Goal: Task Accomplishment & Management: Use online tool/utility

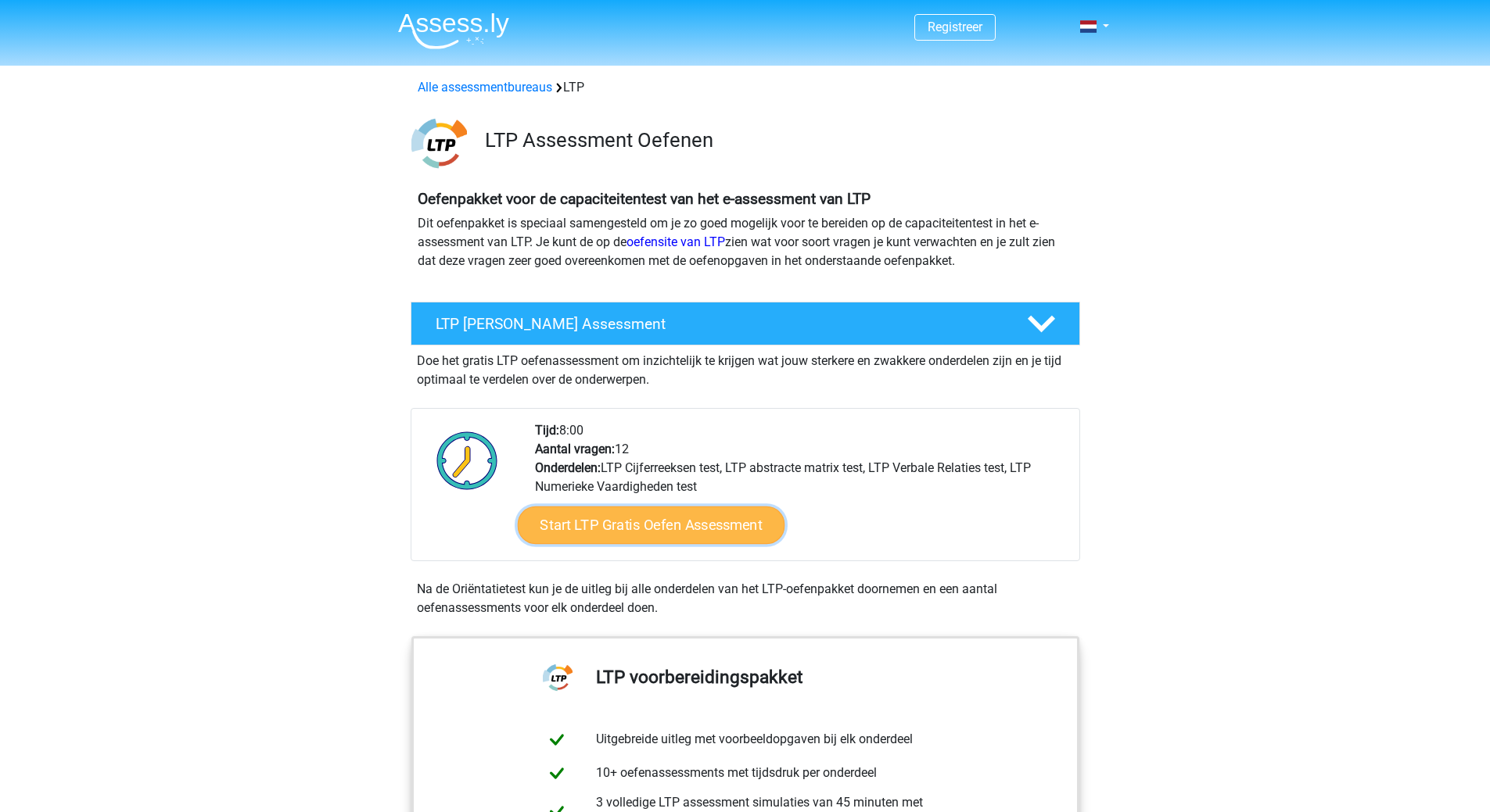
click at [629, 528] on link "Start LTP Gratis Oefen Assessment" at bounding box center [651, 526] width 268 height 38
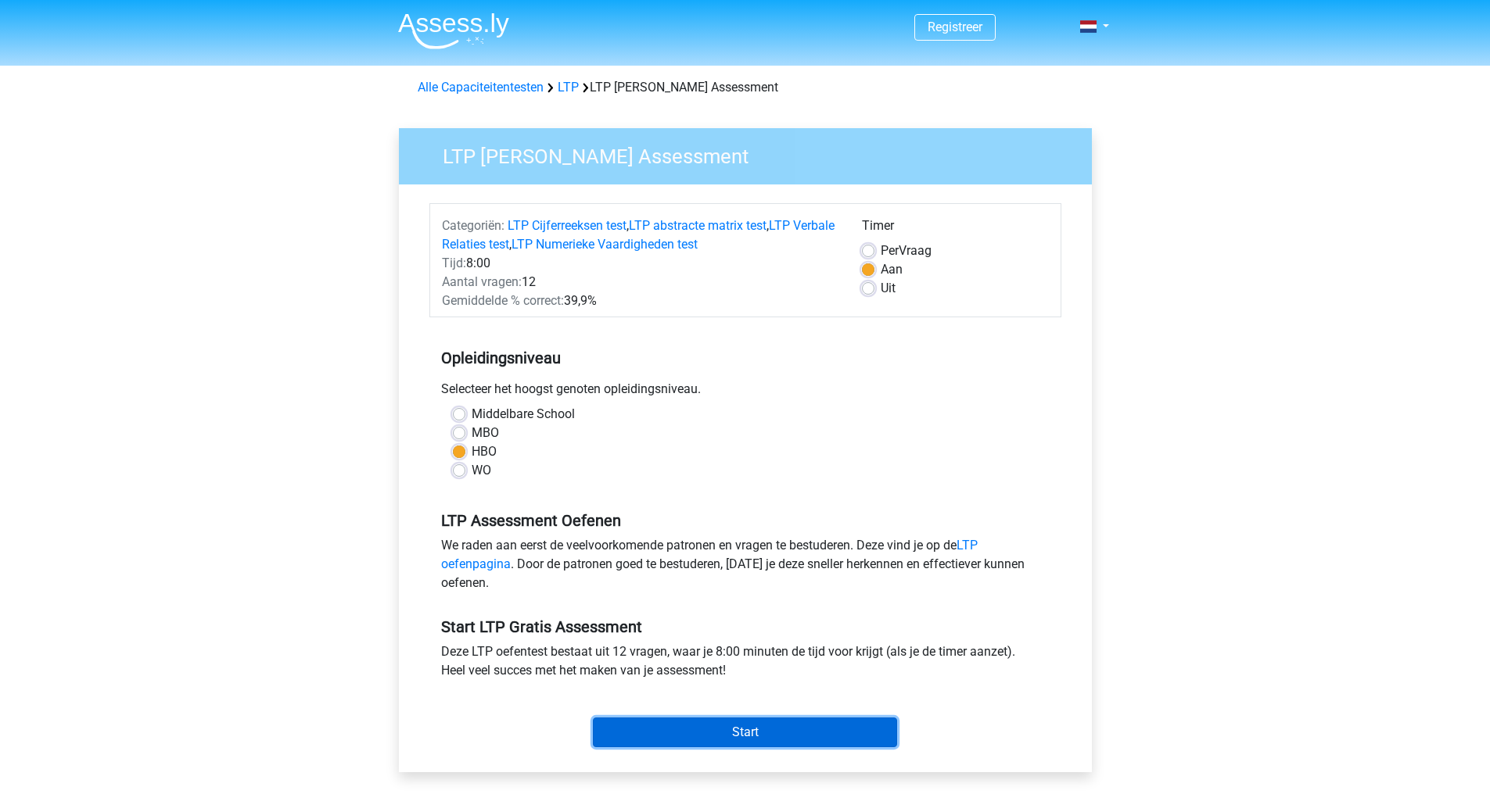
click at [729, 724] on input "Start" at bounding box center [745, 733] width 304 height 30
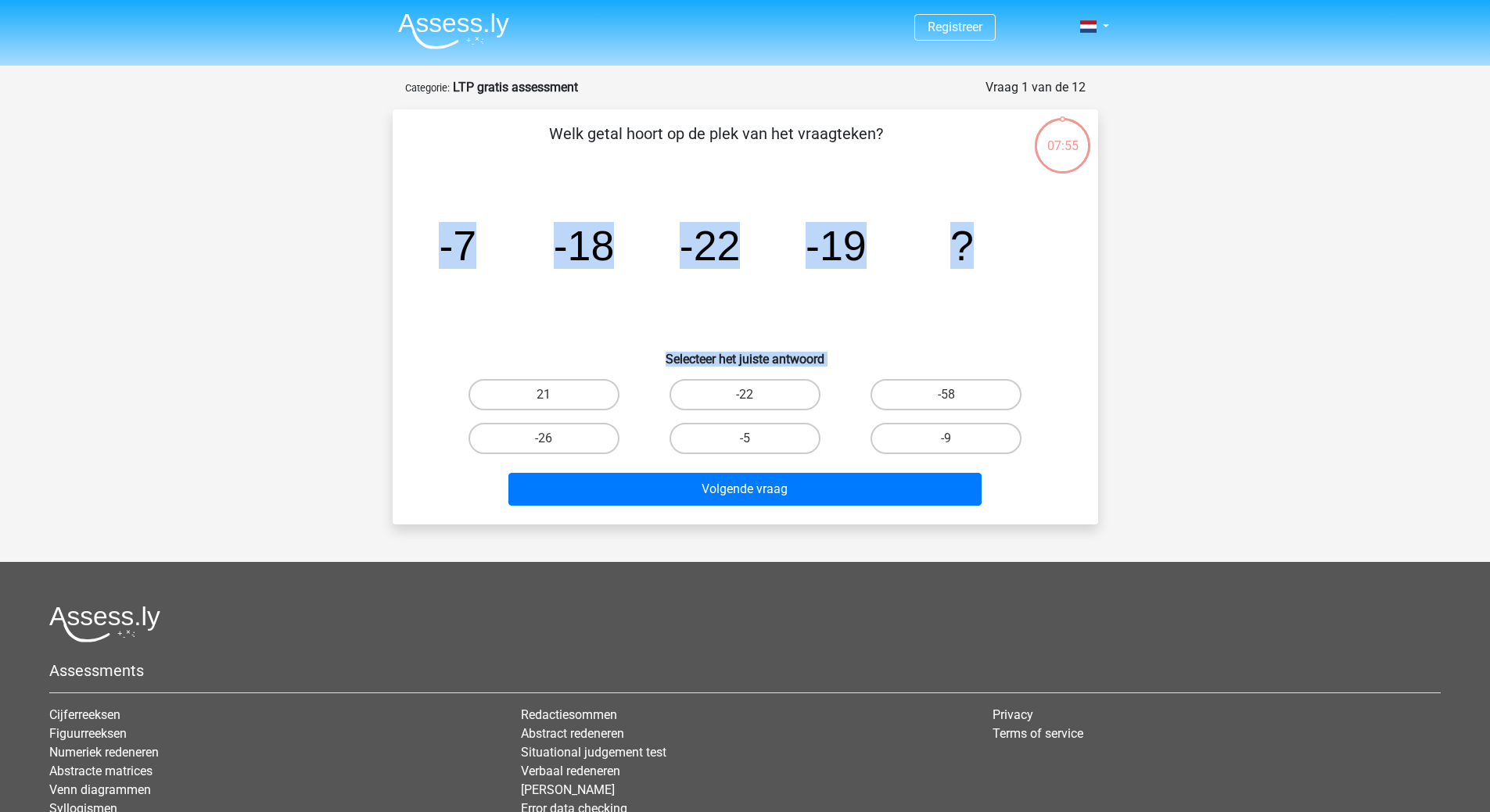
drag, startPoint x: 443, startPoint y: 240, endPoint x: 1044, endPoint y: 471, distance: 643.9
click at [1044, 471] on div "Welk getal hoort op de plek van het vraagteken? image/svg+xml -7 -18 -22 -19 ? …" at bounding box center [745, 317] width 693 height 390
copy div "-7 -18 -22 -19 ? Selecteer het juiste antwoord 21 -22 -58 -26 -5 -9 Volgende vr…"
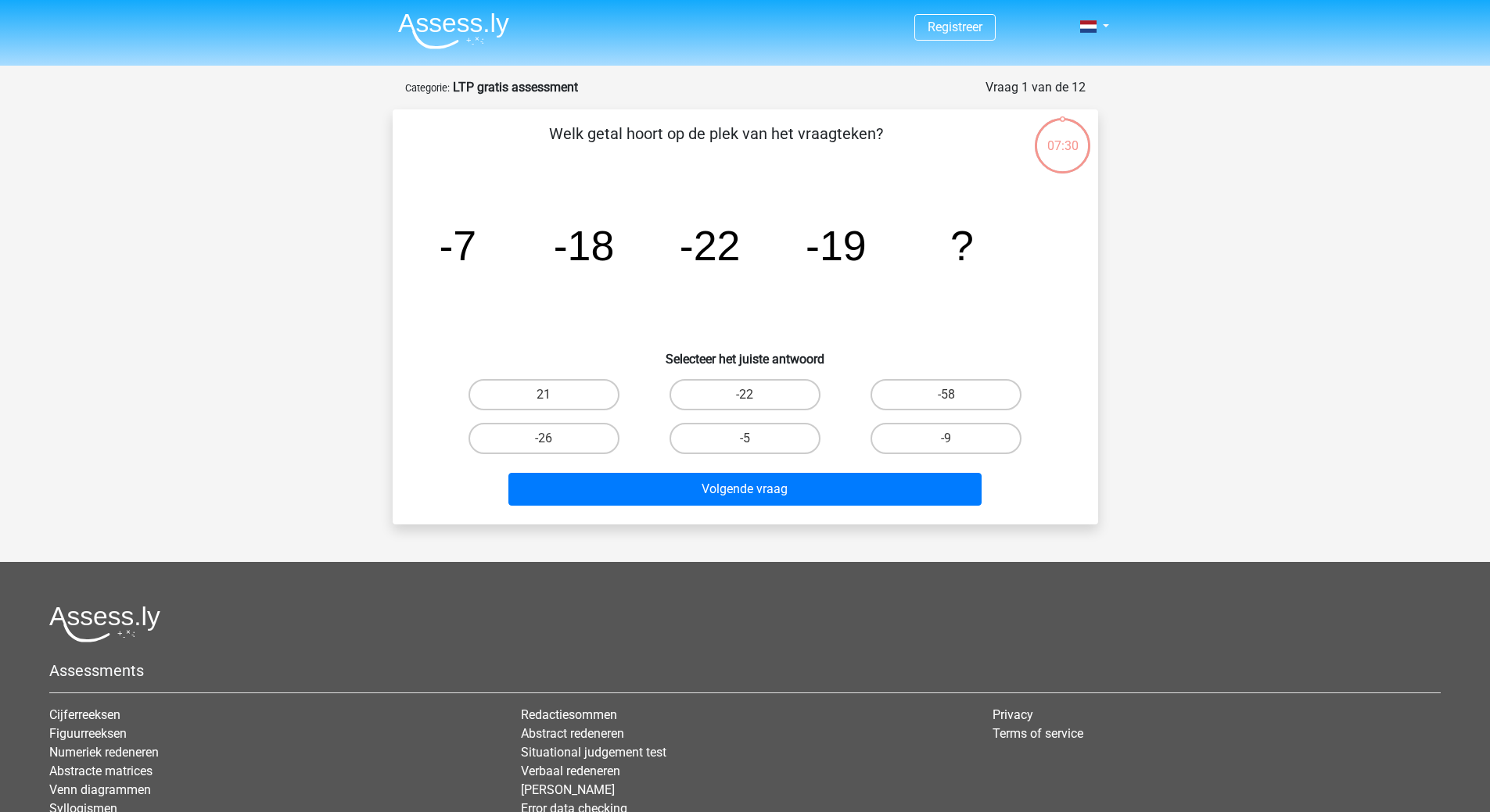
click at [761, 62] on header "Registreer" at bounding box center [745, 33] width 1490 height 66
click at [971, 444] on label "-9" at bounding box center [946, 438] width 151 height 31
click at [957, 444] on input "-9" at bounding box center [951, 444] width 10 height 10
radio input "true"
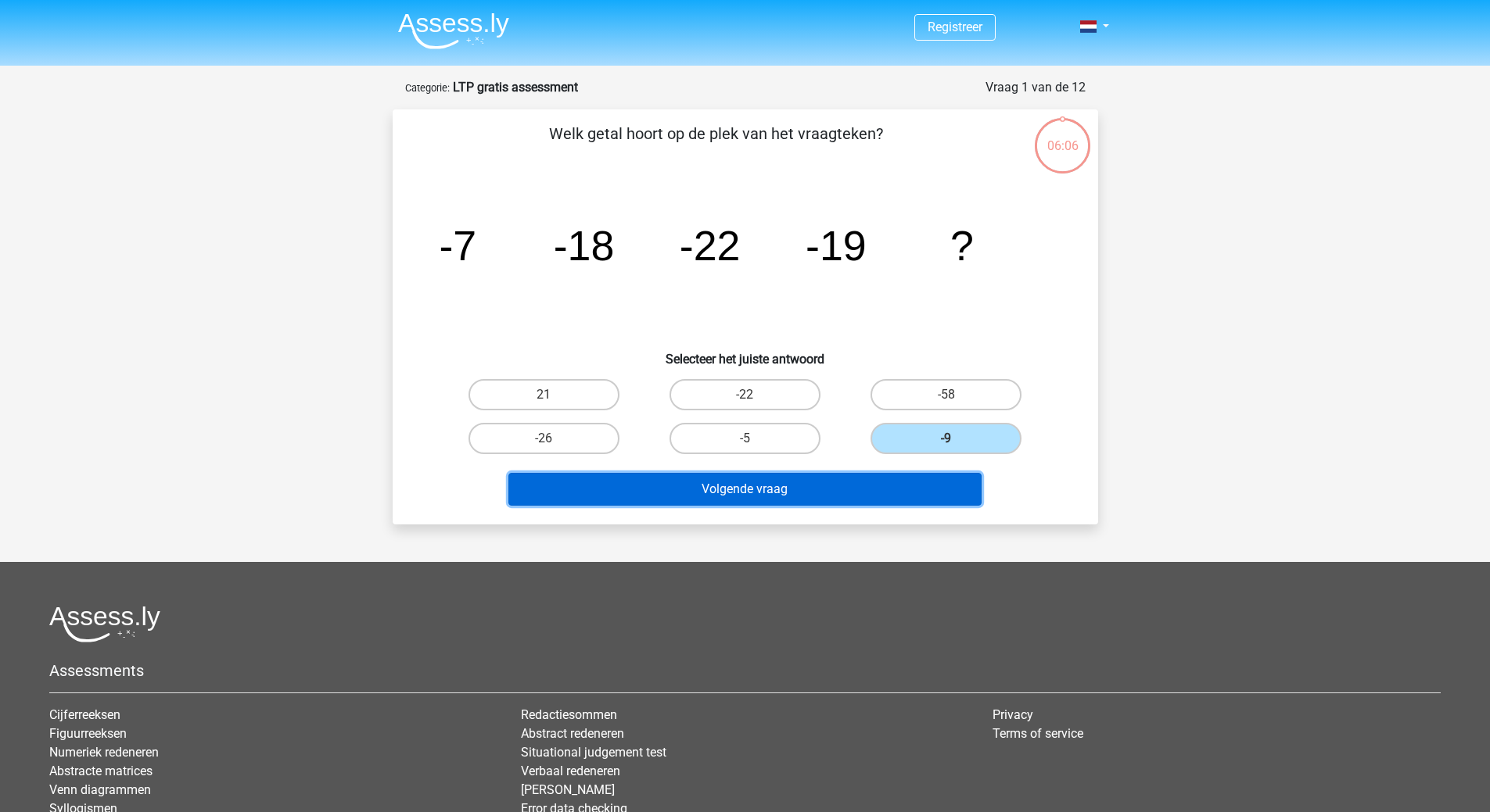
click at [712, 494] on button "Volgende vraag" at bounding box center [745, 489] width 473 height 33
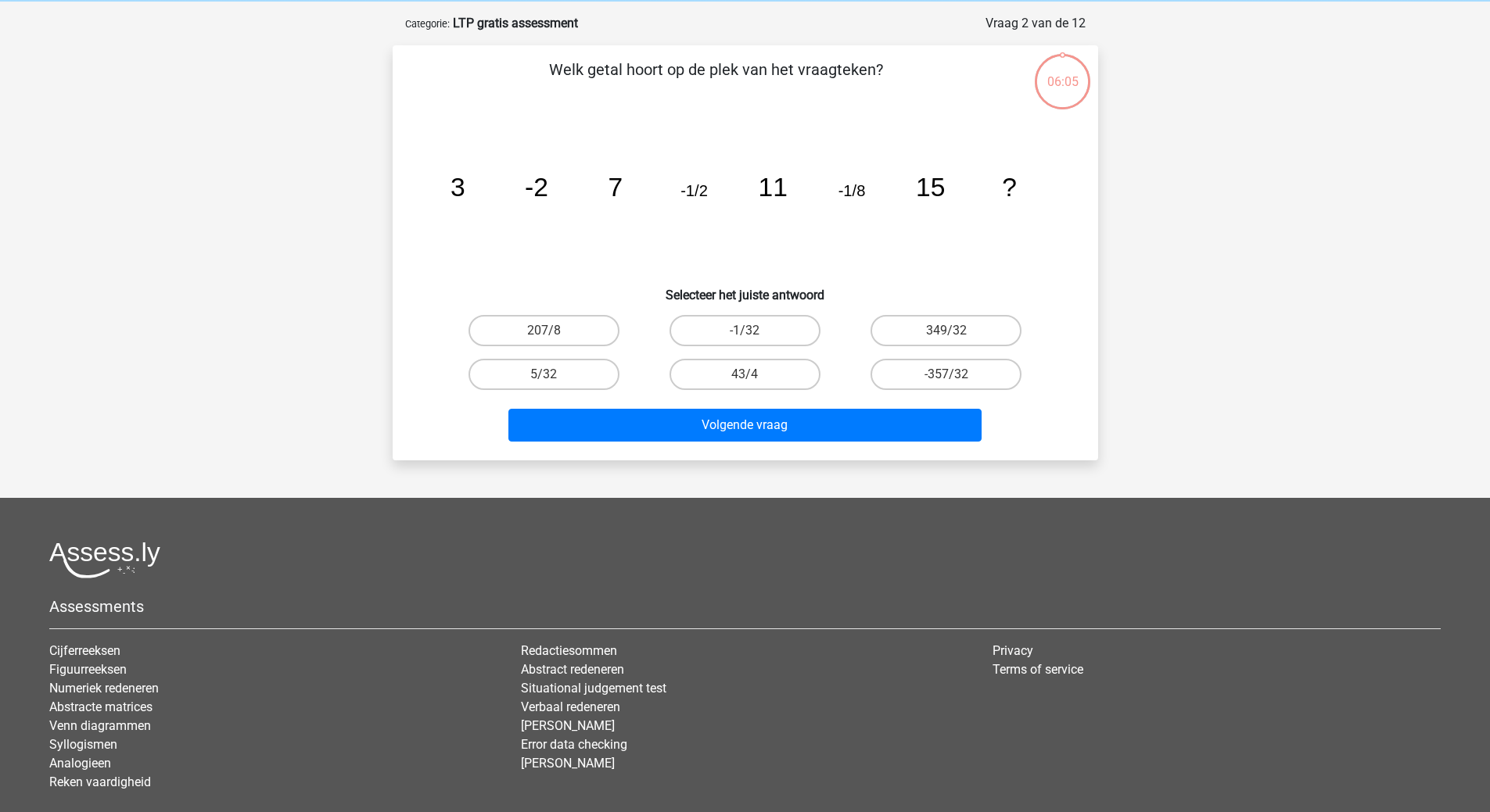
scroll to position [78, 0]
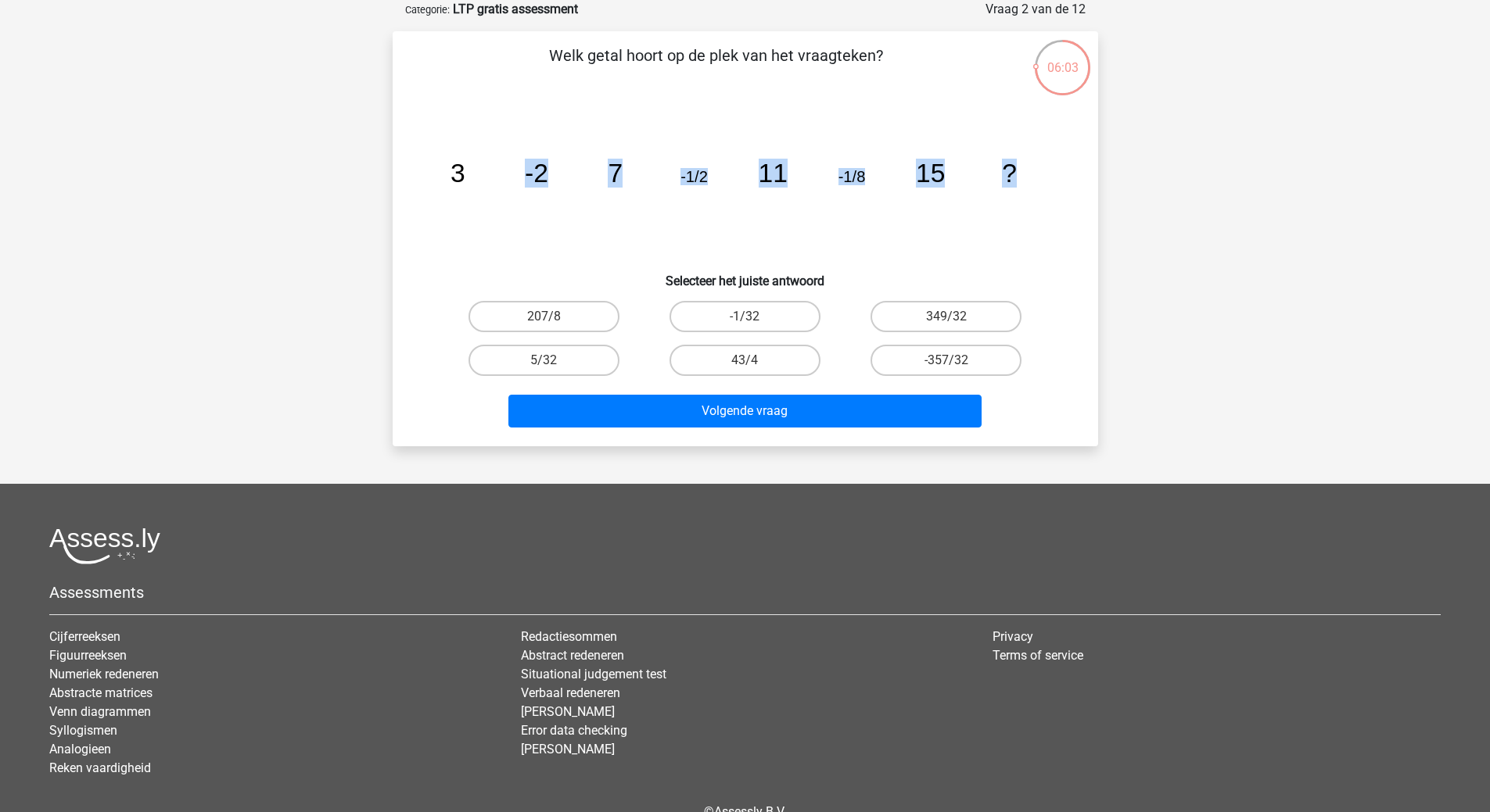
drag, startPoint x: 457, startPoint y: 173, endPoint x: 1158, endPoint y: 188, distance: 701.2
click at [1158, 188] on div "Registreer" at bounding box center [745, 409] width 1490 height 975
copy g "-2 7 -1/2 11 -1/8 15 ?"
click at [539, 197] on icon "image/svg+xml 3 -2 7 -1/2 11 -1/8 15 ?" at bounding box center [745, 183] width 630 height 158
drag, startPoint x: 435, startPoint y: 268, endPoint x: 437, endPoint y: 250, distance: 18.1
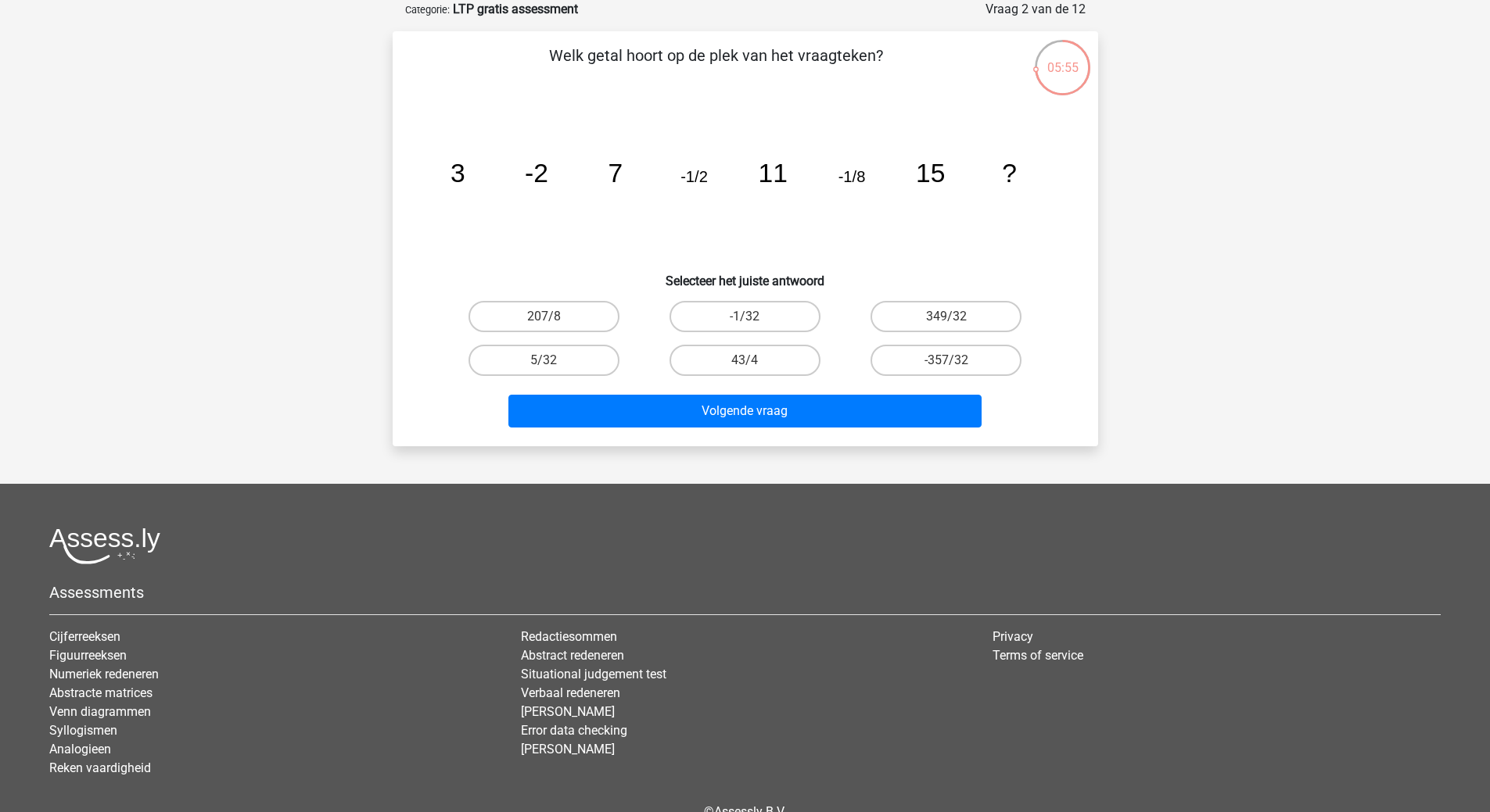
click at [436, 268] on h6 "Selecteer het juiste antwoord" at bounding box center [745, 274] width 655 height 27
drag, startPoint x: 449, startPoint y: 172, endPoint x: 782, endPoint y: 289, distance: 353.0
click at [782, 289] on div "Welk getal hoort op de plek van het vraagteken? image/svg+xml 3 -2 7 -1/2 11 -1…" at bounding box center [745, 238] width 693 height 390
copy div "3 -2 7 -1/2 11 -1/8 15 ? Selecteer het juiste antwoord 207/8 -1/32"
click at [761, 315] on label "-1/32" at bounding box center [745, 317] width 151 height 31
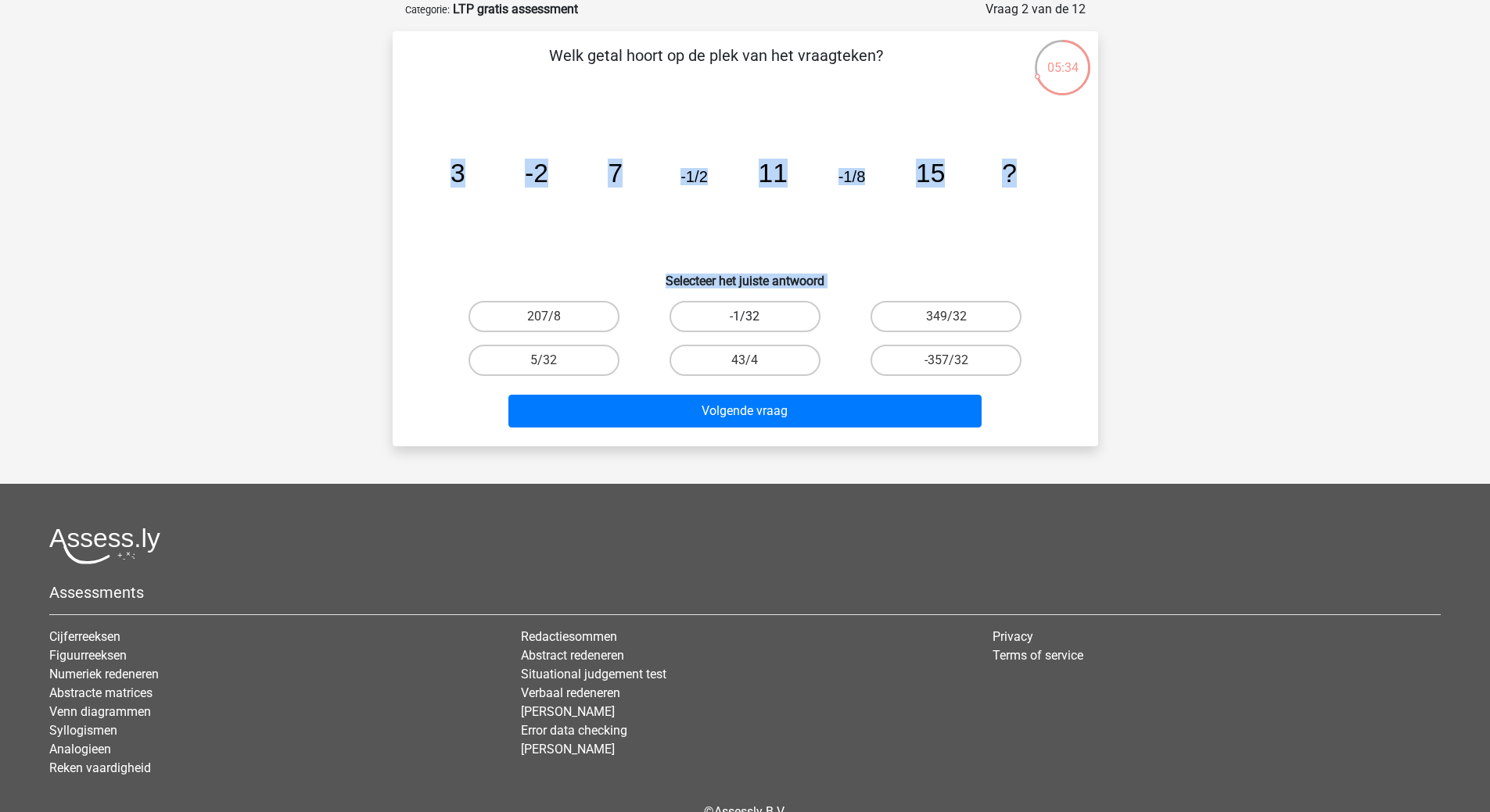
click at [755, 317] on input "-1/32" at bounding box center [749, 321] width 10 height 10
radio input "true"
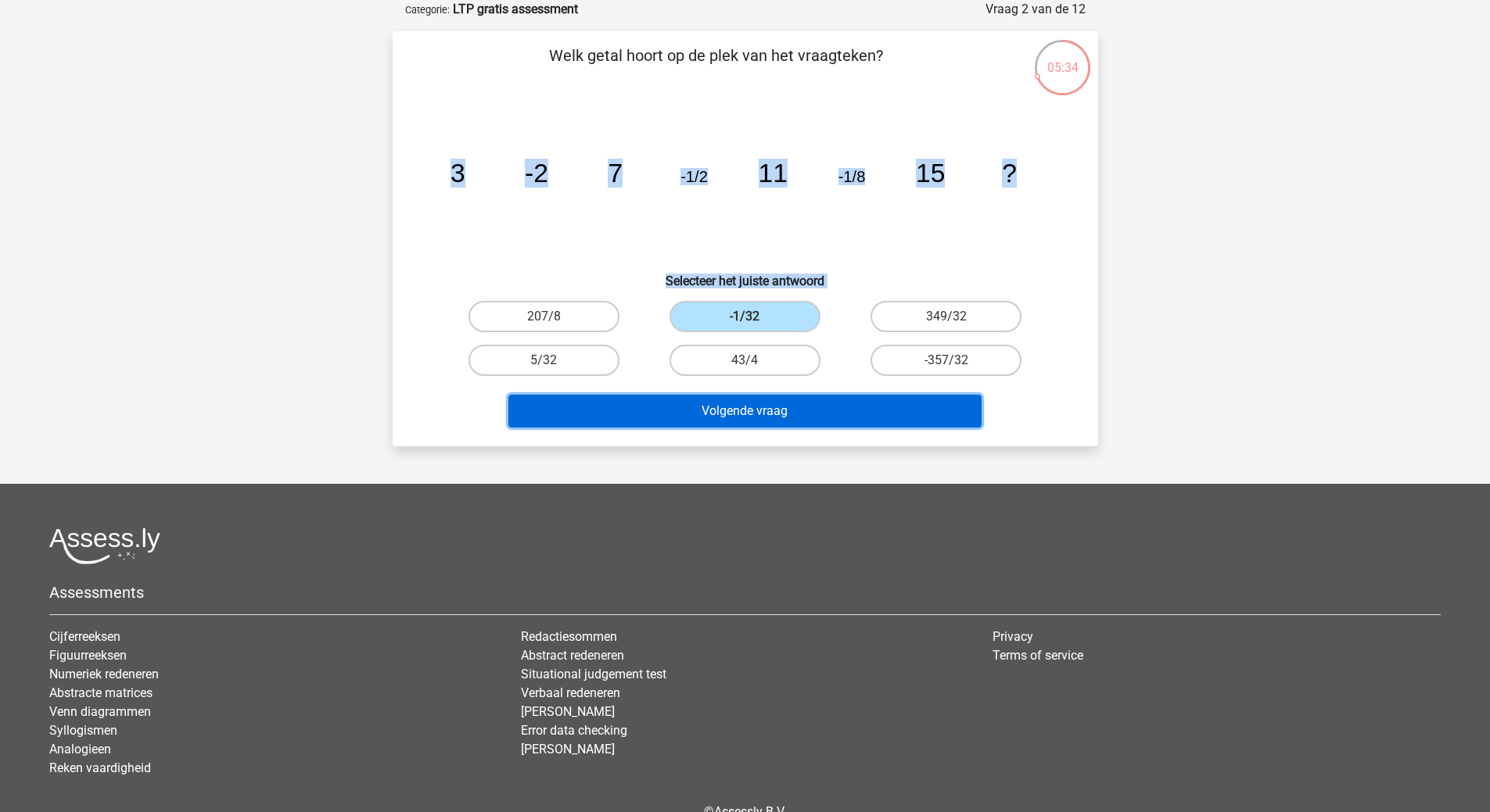
click at [742, 415] on button "Volgende vraag" at bounding box center [745, 411] width 473 height 33
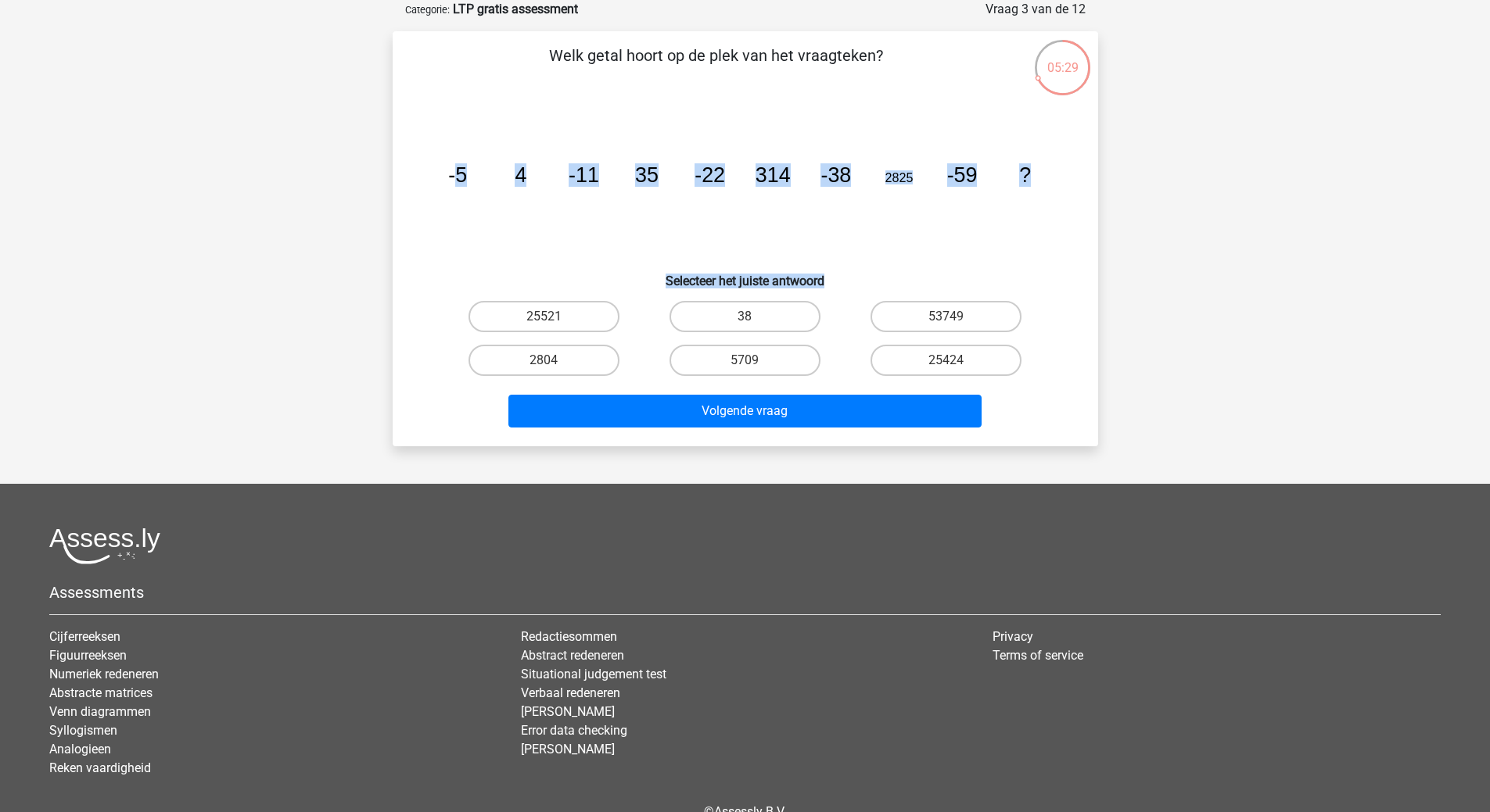
drag, startPoint x: 453, startPoint y: 169, endPoint x: 890, endPoint y: 269, distance: 448.3
click at [890, 269] on div "Welk getal hoort op de plek van het vraagteken? image/svg+xml -5 4 -11 35 -22 3…" at bounding box center [745, 238] width 693 height 390
copy div "5 4 -11 35 -22 314 -38 2825 -59 ? Selecteer het juiste antwoord"
click at [621, 227] on icon "image/svg+xml -5 4 -11 35 -22 314 -38 2825 -59 ?" at bounding box center [745, 183] width 630 height 158
drag, startPoint x: 448, startPoint y: 175, endPoint x: 1022, endPoint y: 221, distance: 575.8
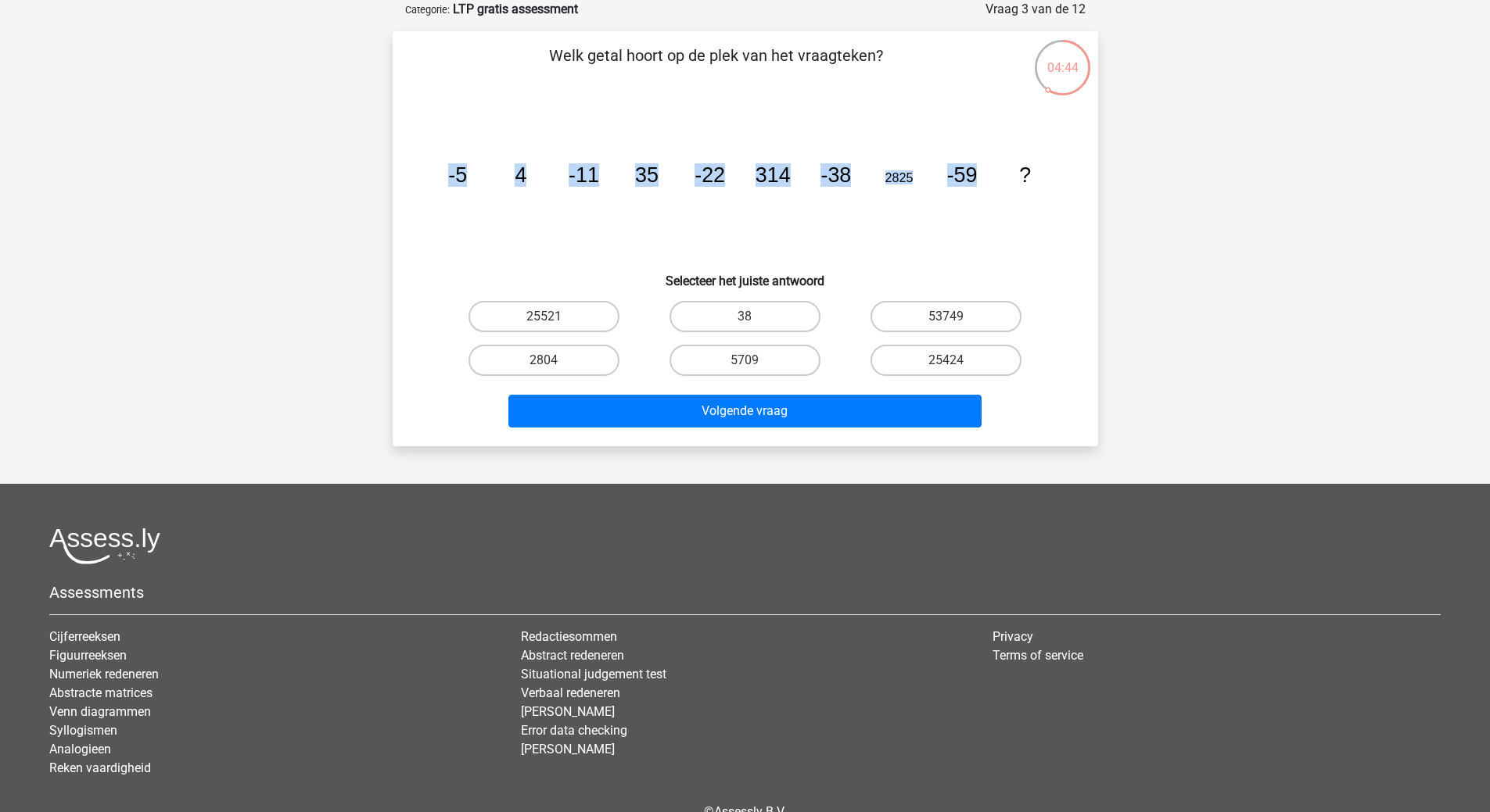
click at [1022, 221] on icon "image/svg+xml -5 4 -11 35 -22 314 -38 2825 -59 ?" at bounding box center [745, 183] width 630 height 158
drag, startPoint x: 589, startPoint y: 76, endPoint x: 1046, endPoint y: 268, distance: 495.7
click at [1046, 268] on div "Welk getal hoort op de plek van het vraagteken? image/svg+xml -5 4 -11 35 -22 3…" at bounding box center [745, 238] width 693 height 390
copy div "Welk getal hoort op de plek van het vraagteken? image/svg+xml -5 4 -11 35 -22 3…"
click at [947, 347] on label "25424" at bounding box center [946, 360] width 151 height 31
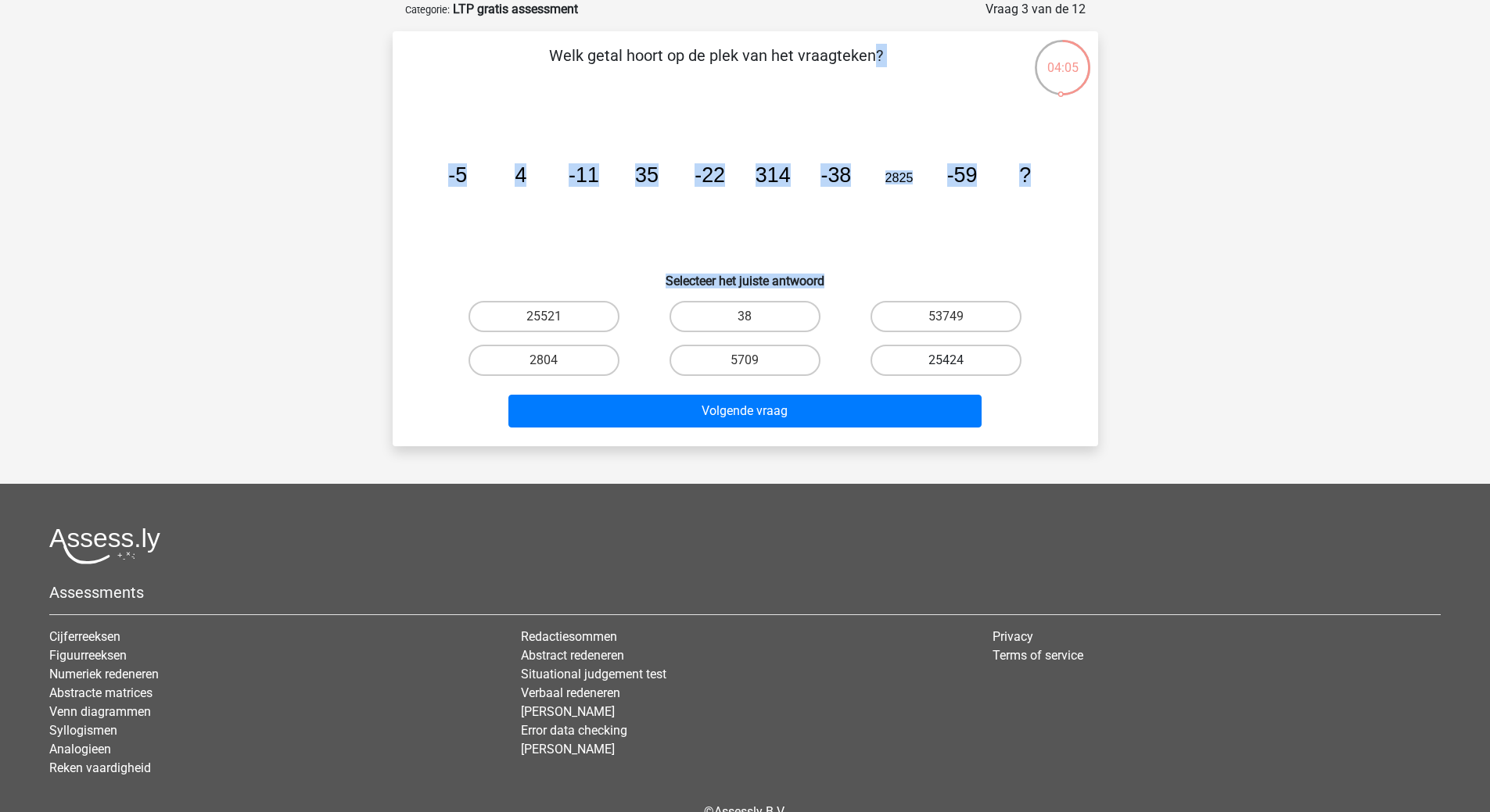
click at [947, 361] on input "25424" at bounding box center [951, 365] width 10 height 10
radio input "true"
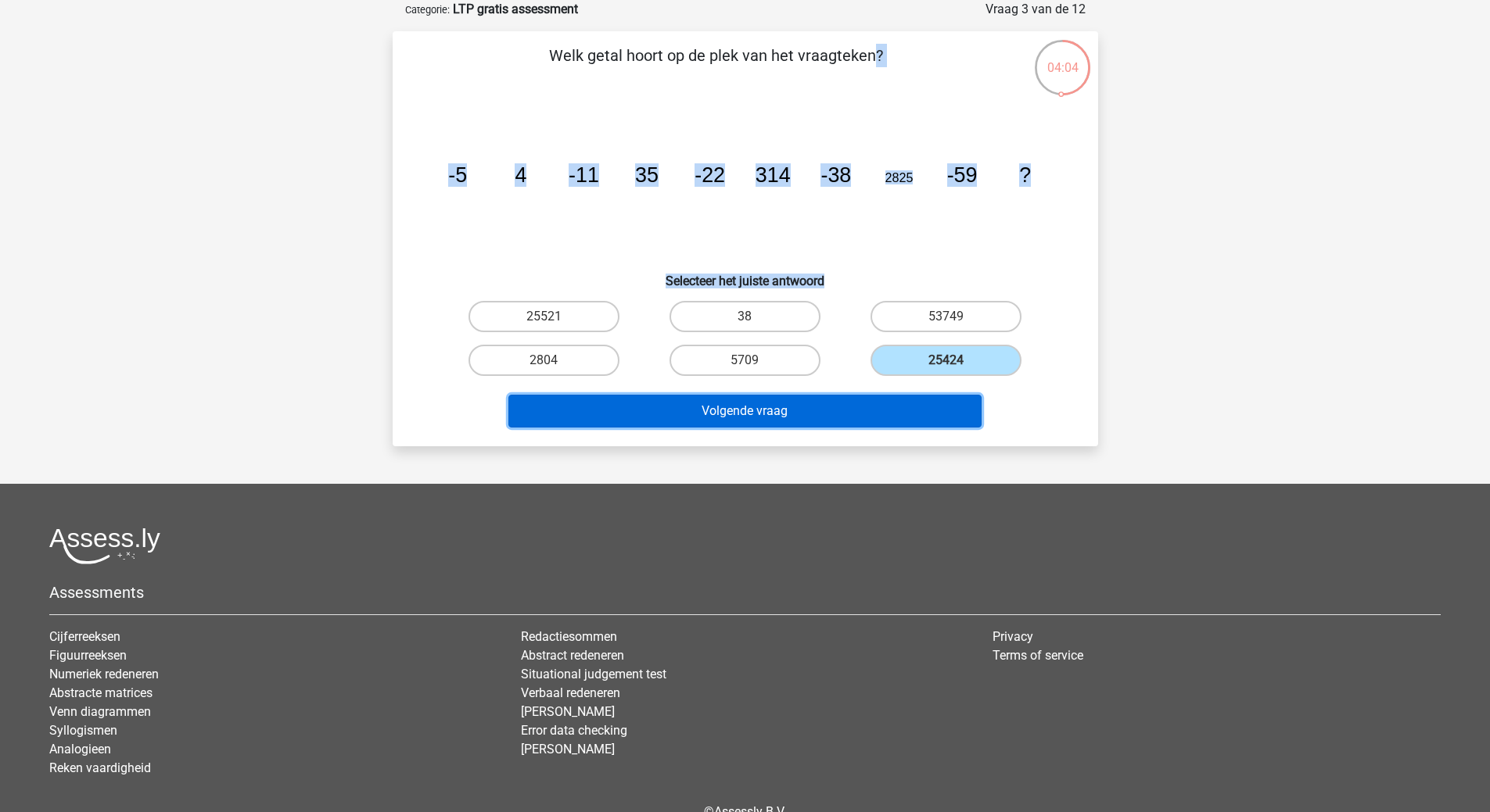
click at [795, 401] on button "Volgende vraag" at bounding box center [745, 411] width 473 height 33
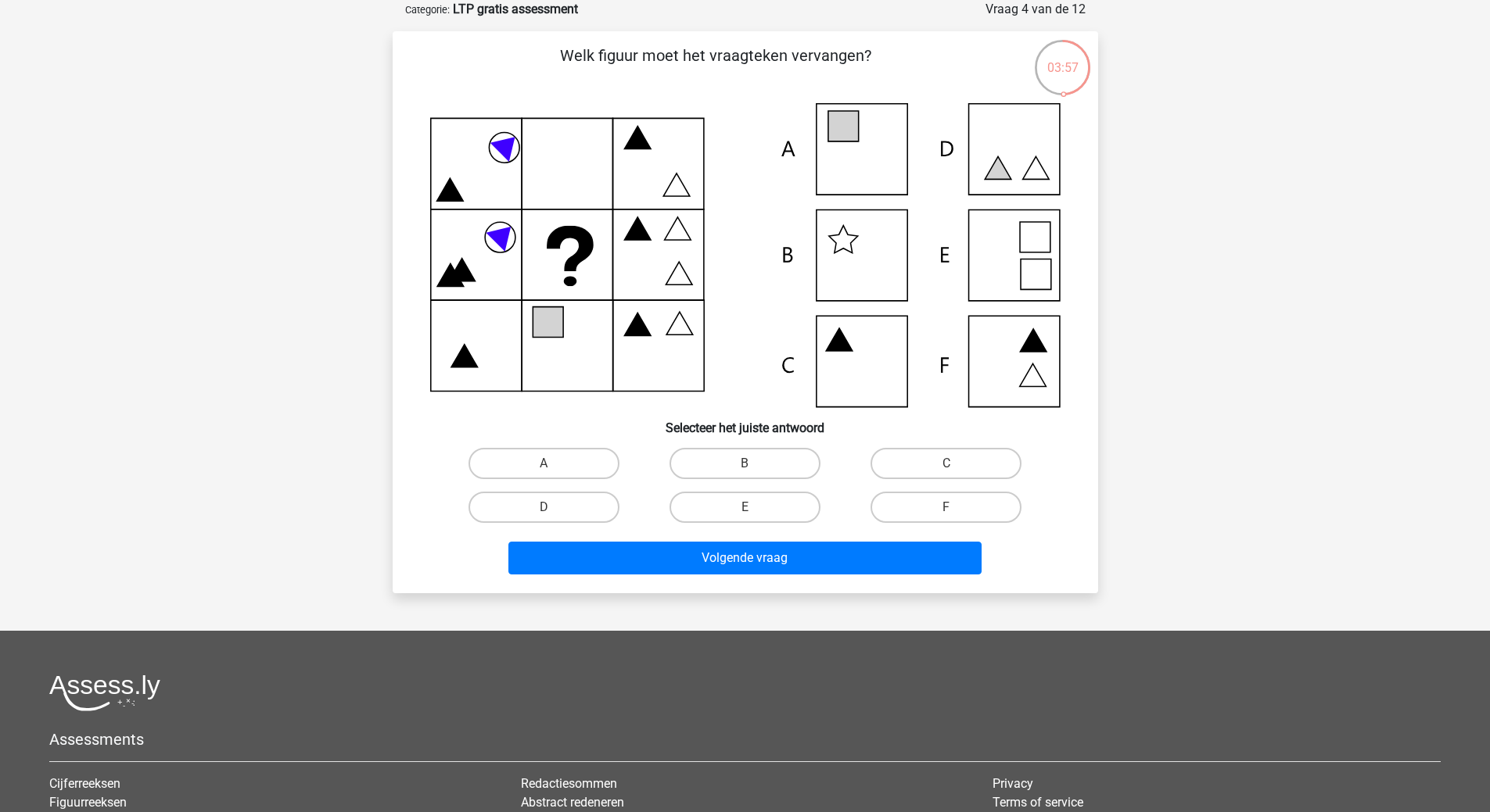
drag, startPoint x: 586, startPoint y: 81, endPoint x: 653, endPoint y: 270, distance: 200.5
click at [1081, 406] on div "Welk figuur moet het vraagteken vervangen? Selecteer het juiste antwoord A" at bounding box center [745, 312] width 693 height 537
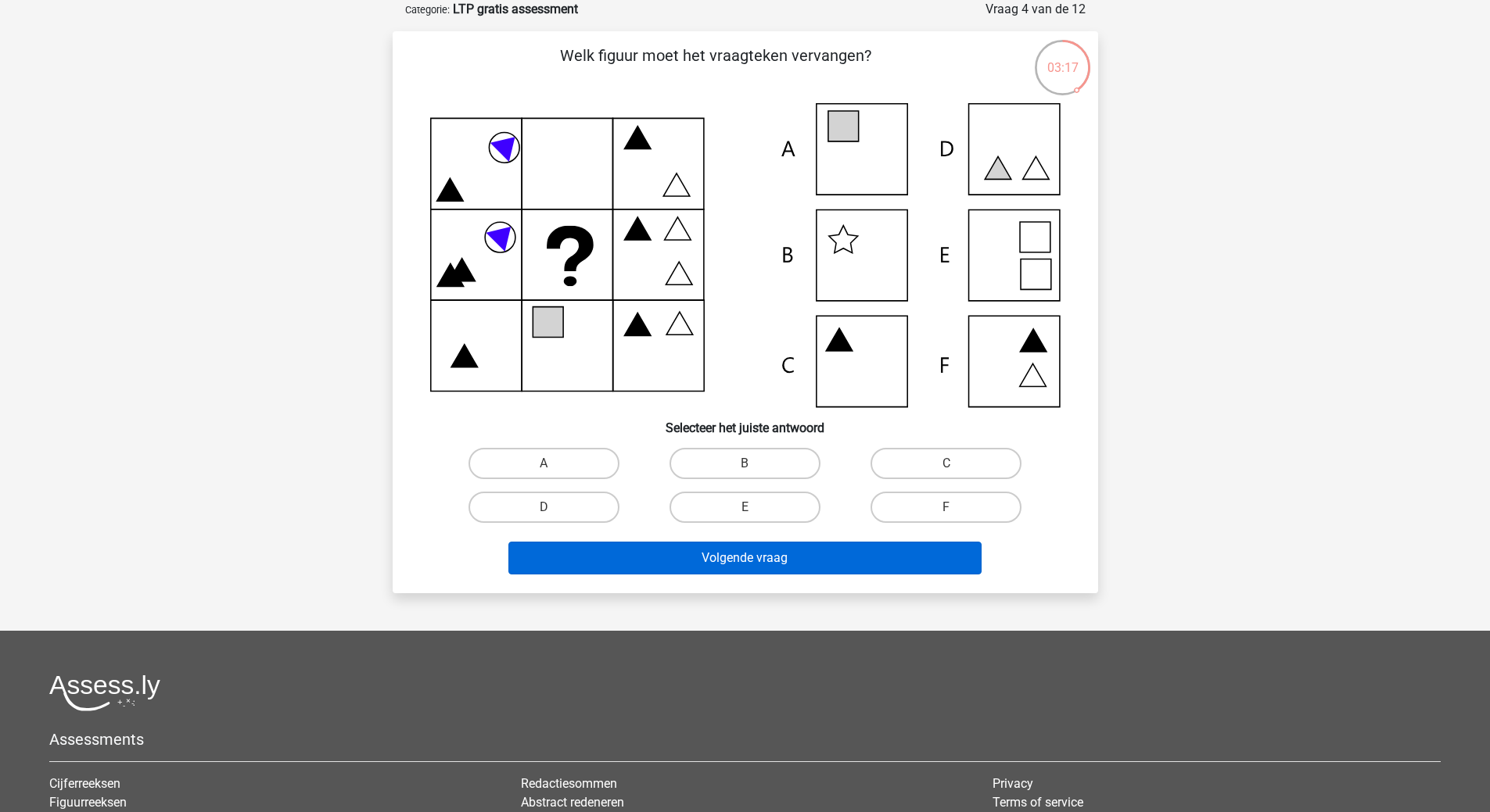
drag, startPoint x: 786, startPoint y: 508, endPoint x: 792, endPoint y: 550, distance: 42.4
click at [786, 508] on label "E" at bounding box center [745, 507] width 151 height 31
click at [755, 508] on input "E" at bounding box center [749, 512] width 10 height 10
radio input "true"
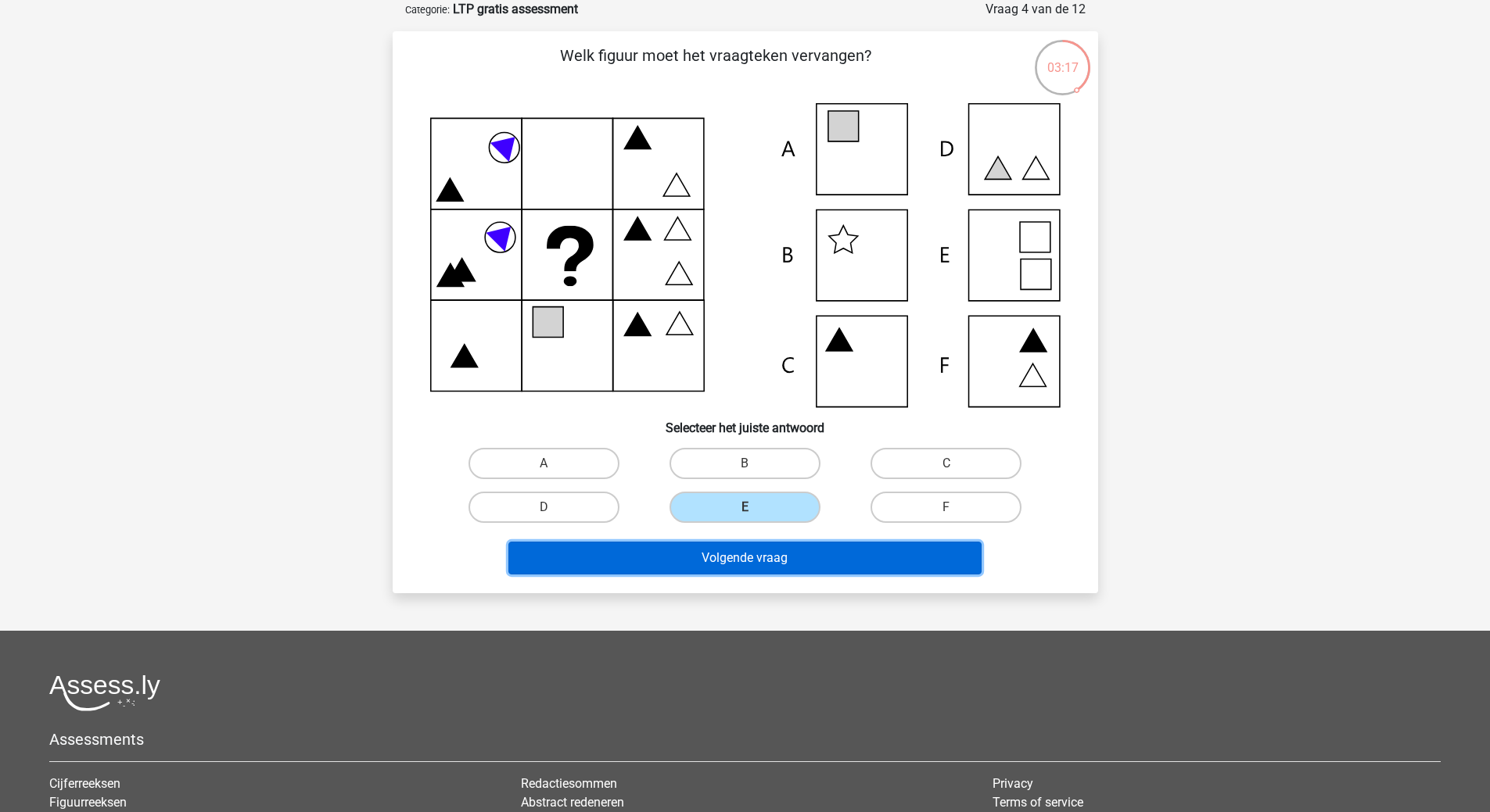
click at [788, 568] on button "Volgende vraag" at bounding box center [745, 558] width 473 height 33
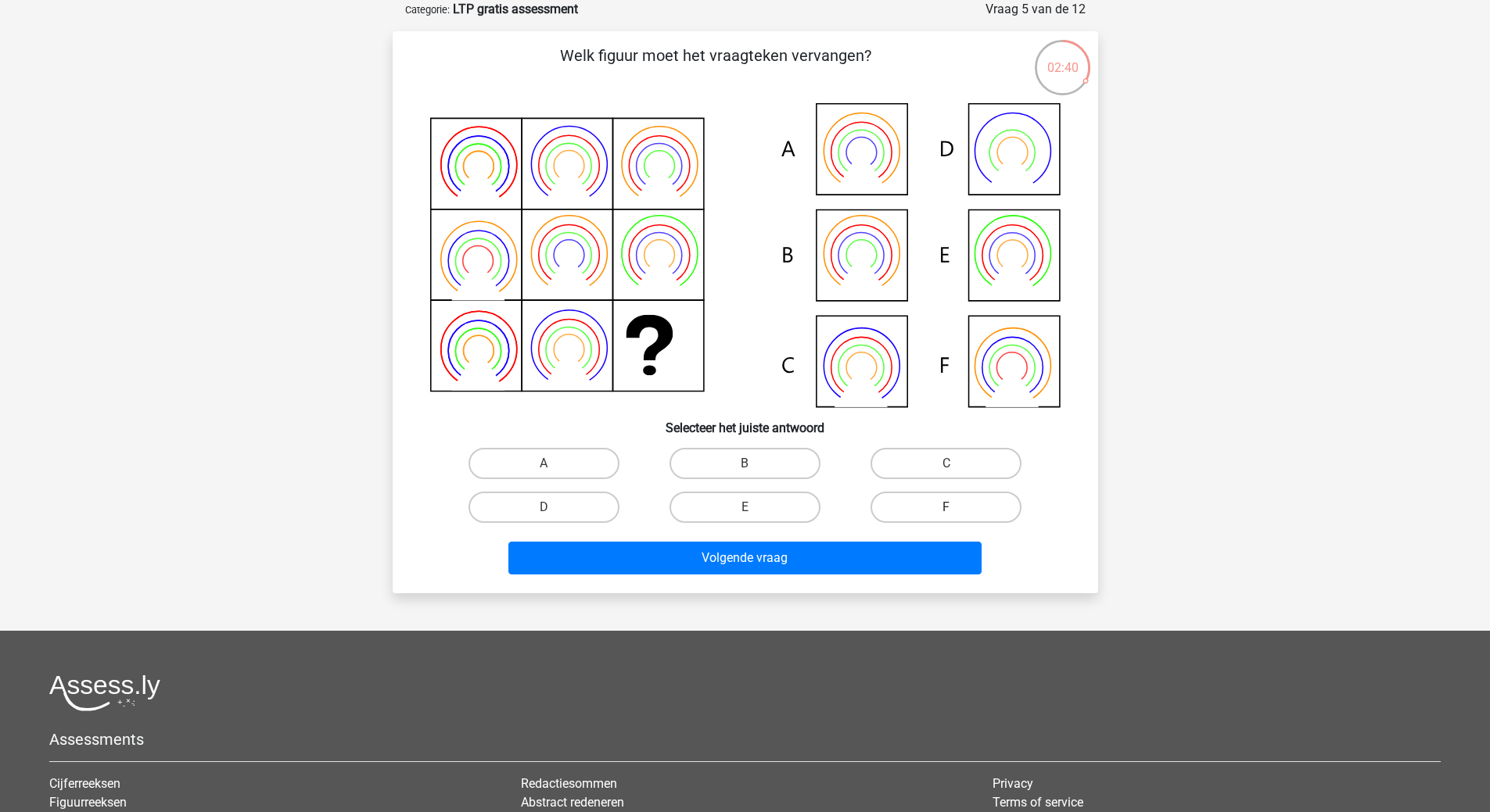
click at [929, 495] on label "F" at bounding box center [946, 507] width 151 height 31
click at [946, 508] on input "F" at bounding box center [951, 512] width 10 height 10
radio input "true"
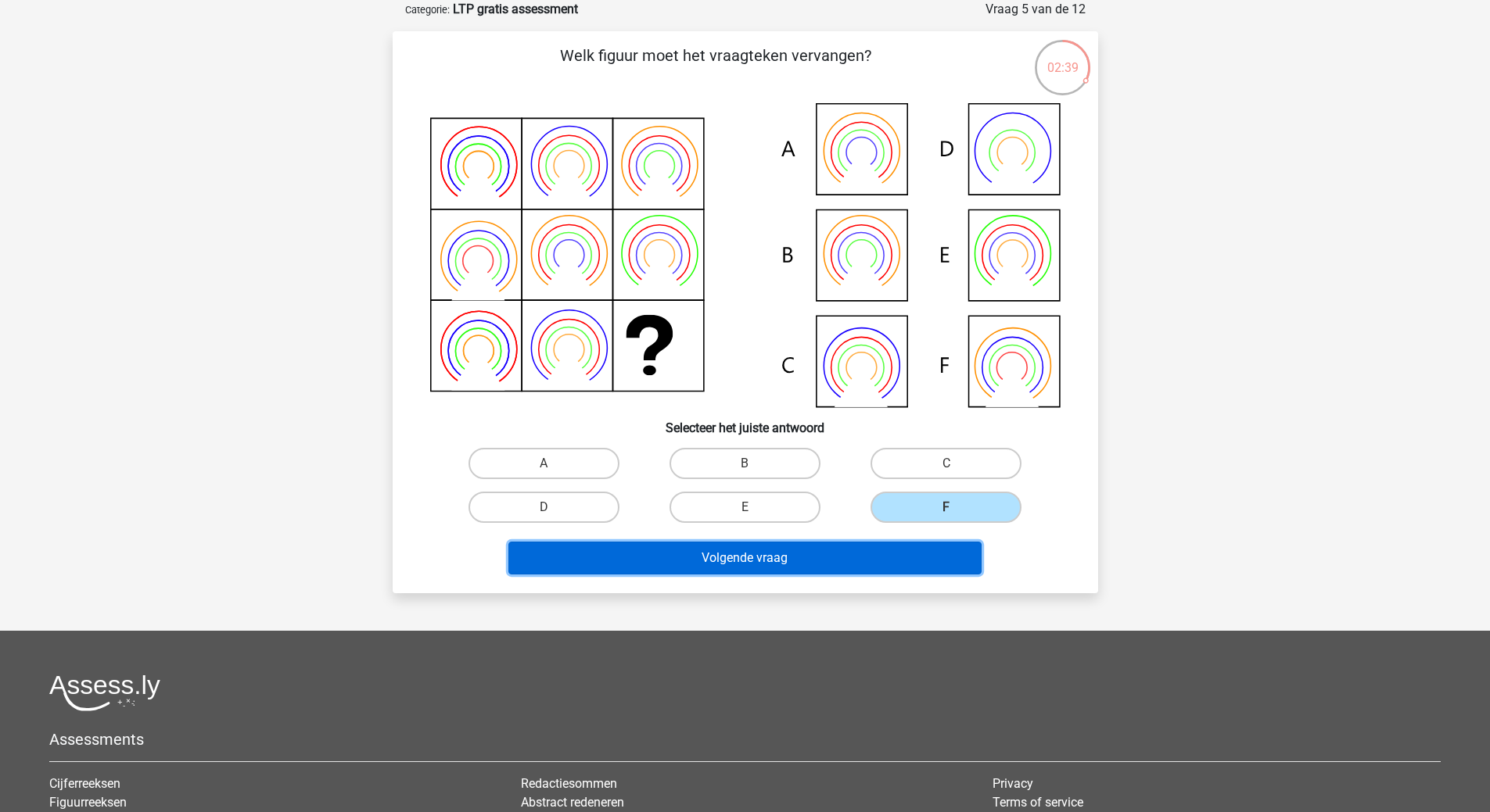
click at [712, 557] on button "Volgende vraag" at bounding box center [745, 558] width 473 height 33
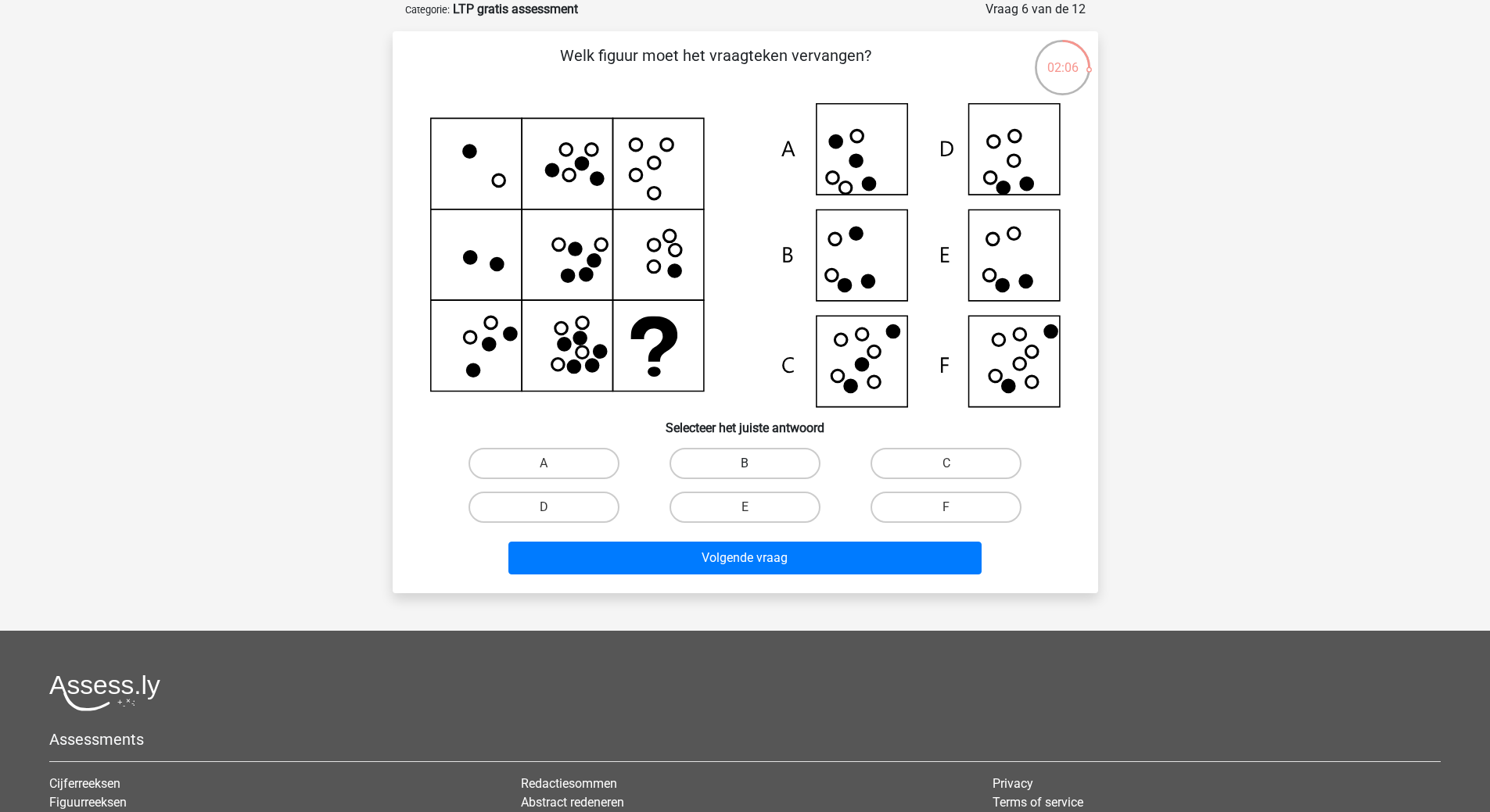
click at [717, 462] on label "B" at bounding box center [745, 463] width 151 height 31
click at [745, 463] on input "B" at bounding box center [749, 468] width 10 height 10
radio input "true"
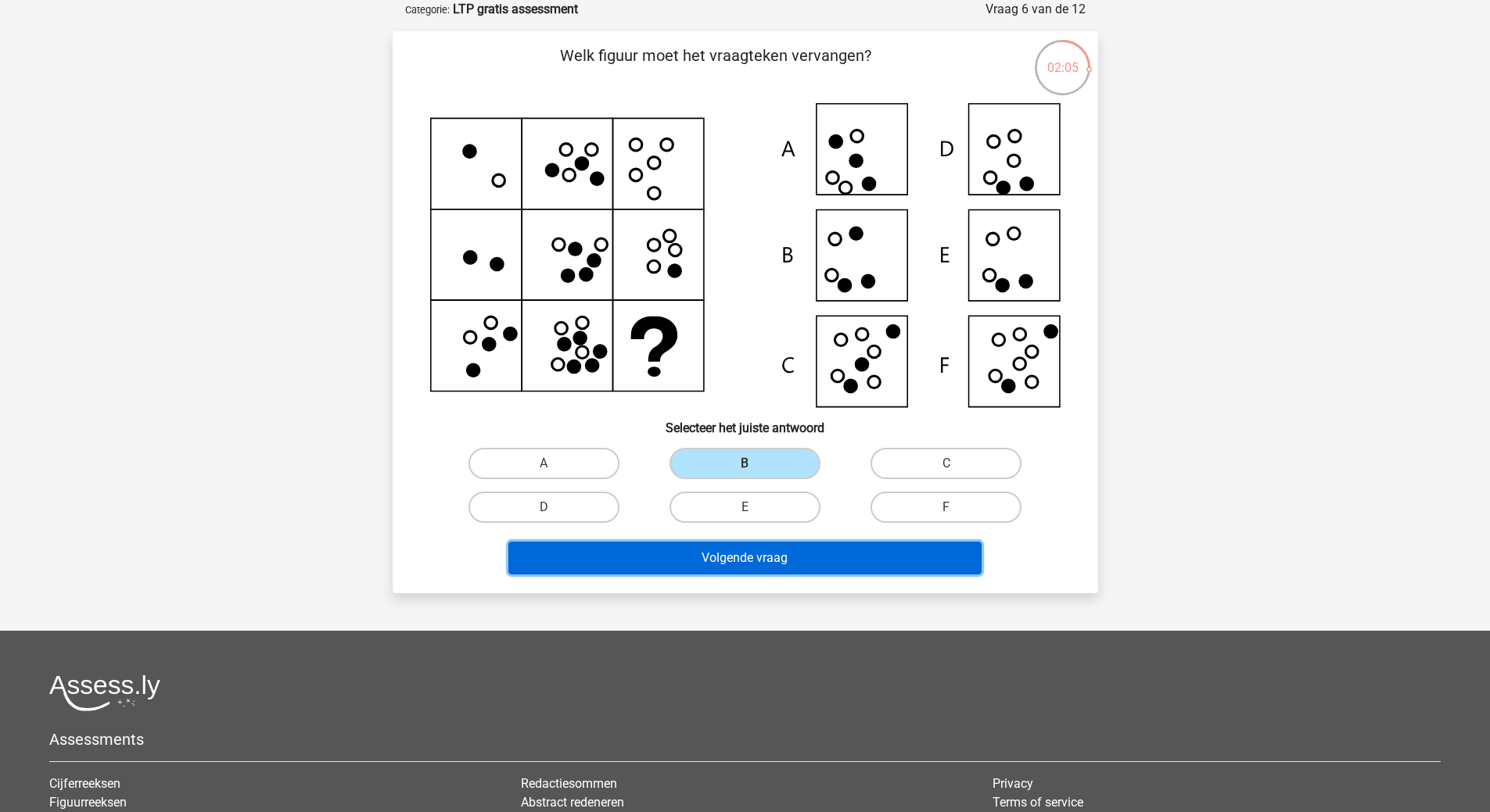
click at [735, 549] on button "Volgende vraag" at bounding box center [745, 558] width 473 height 33
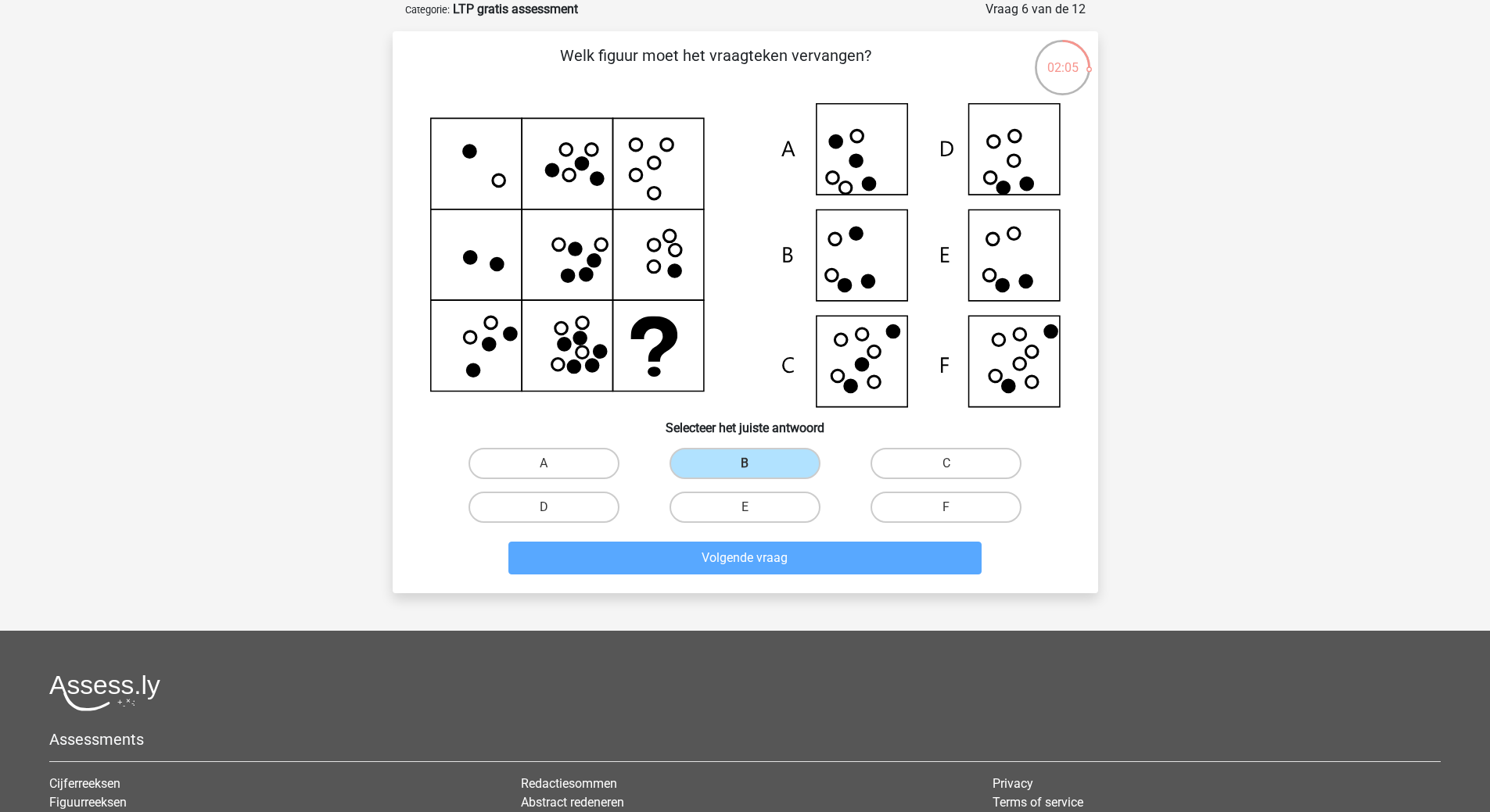
scroll to position [48, 0]
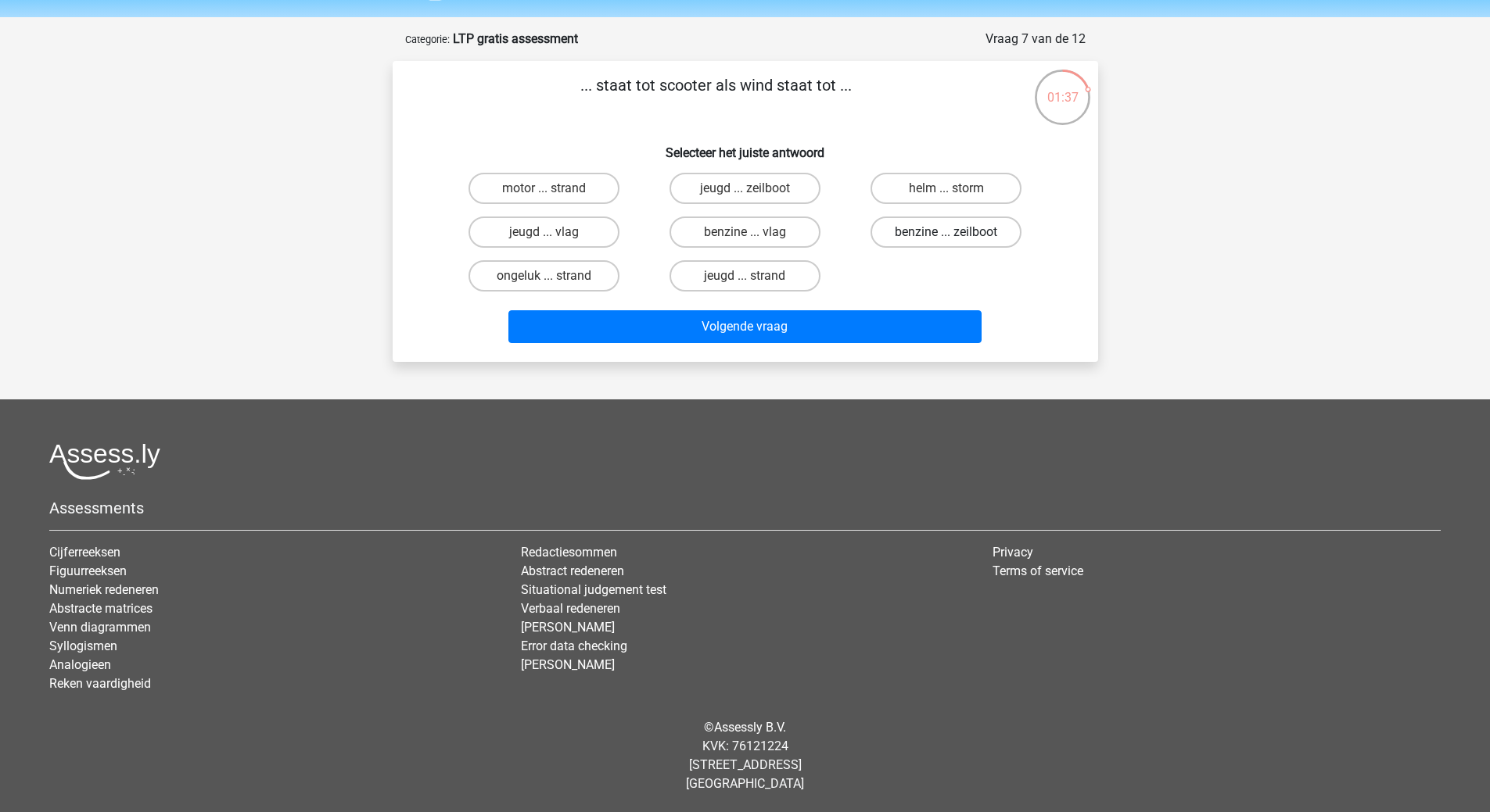
drag, startPoint x: 964, startPoint y: 221, endPoint x: 956, endPoint y: 228, distance: 10.6
click at [963, 222] on label "benzine ... zeilboot" at bounding box center [946, 232] width 151 height 31
click at [957, 232] on input "benzine ... zeilboot" at bounding box center [951, 236] width 10 height 10
radio input "true"
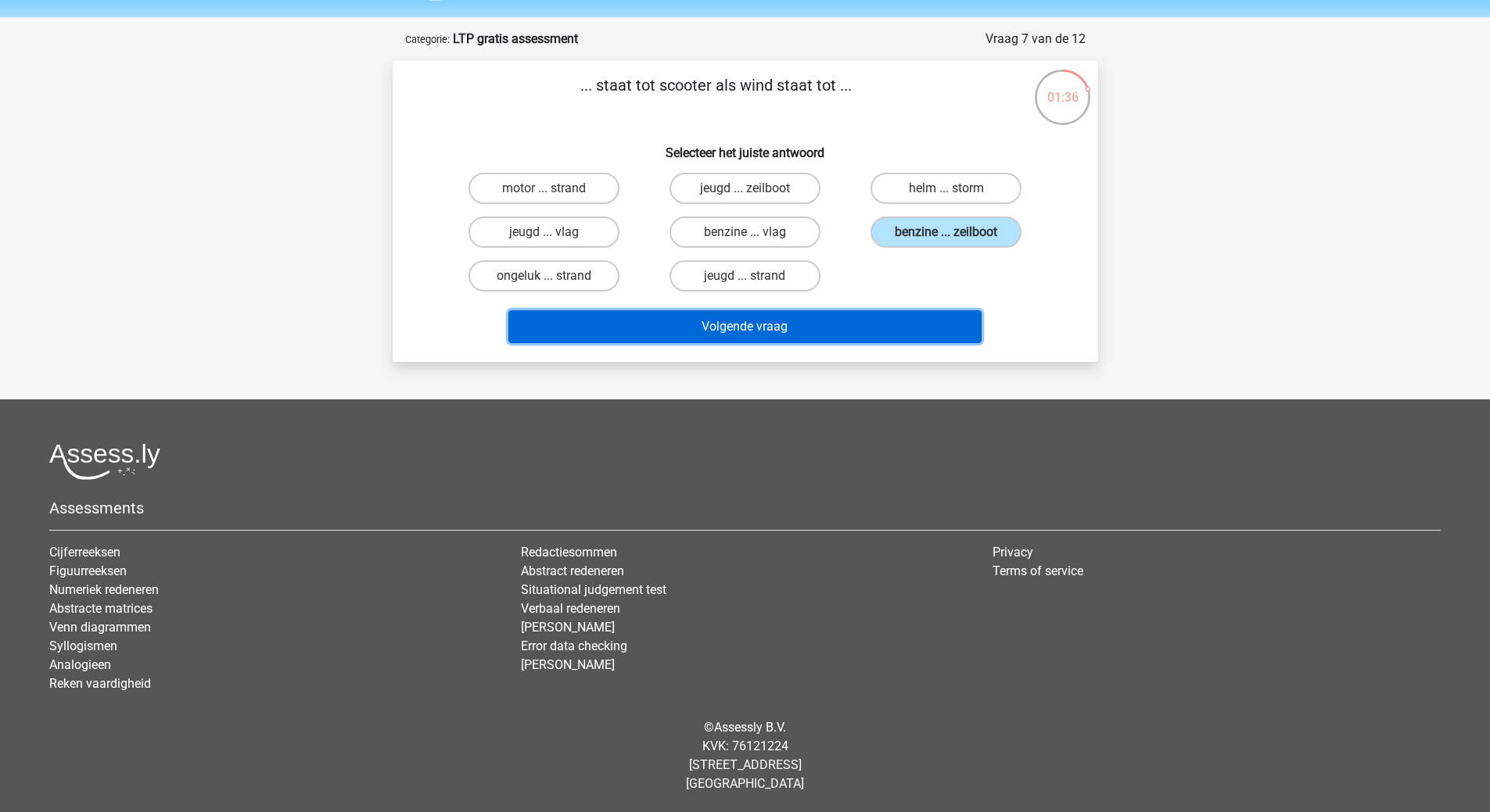
click at [726, 328] on button "Volgende vraag" at bounding box center [745, 326] width 473 height 33
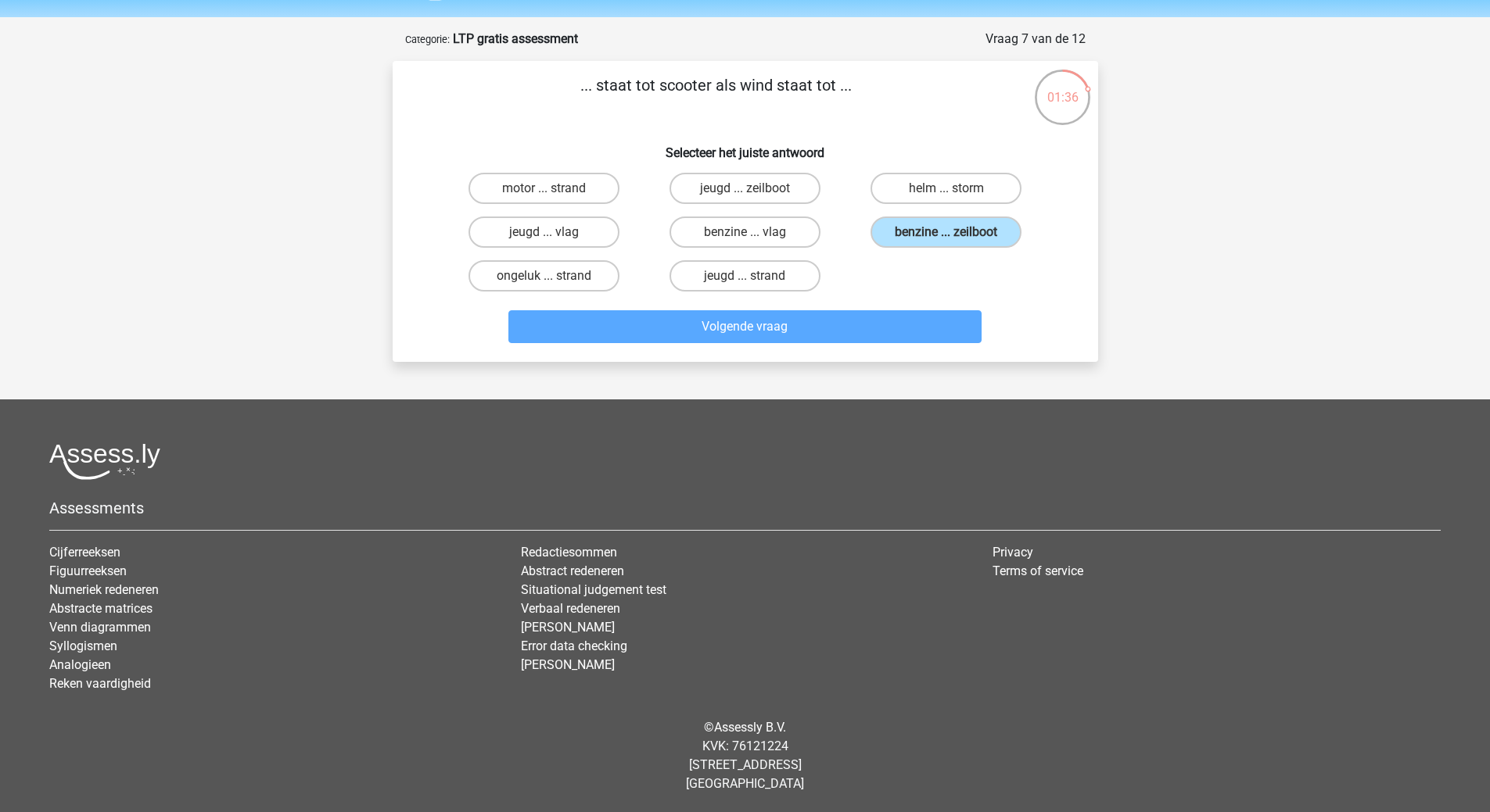
scroll to position [67, 0]
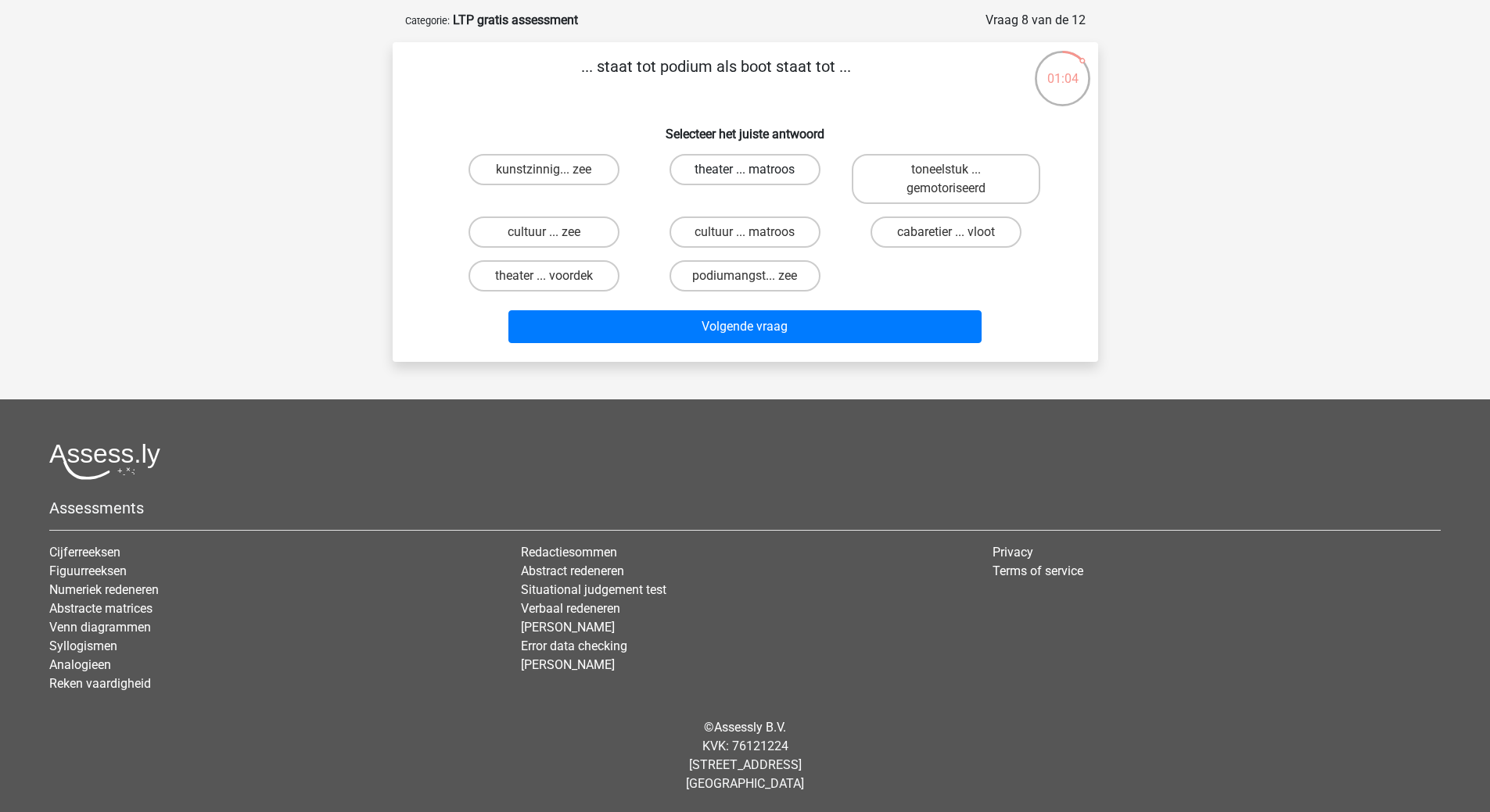
click at [776, 168] on label "theater ... matroos" at bounding box center [745, 169] width 151 height 31
click at [755, 170] on input "theater ... matroos" at bounding box center [749, 174] width 10 height 10
radio input "true"
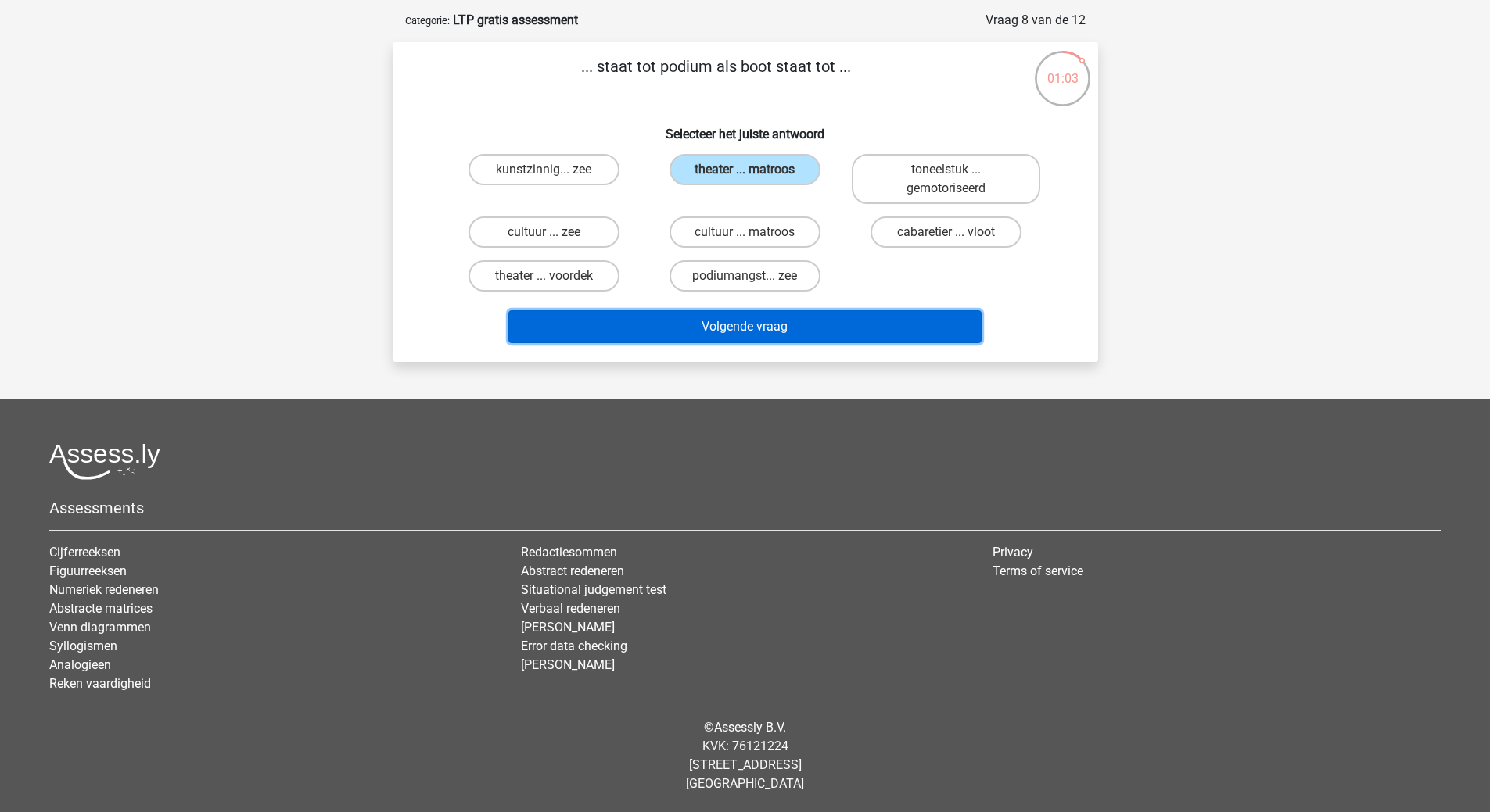
click at [736, 331] on button "Volgende vraag" at bounding box center [745, 326] width 473 height 33
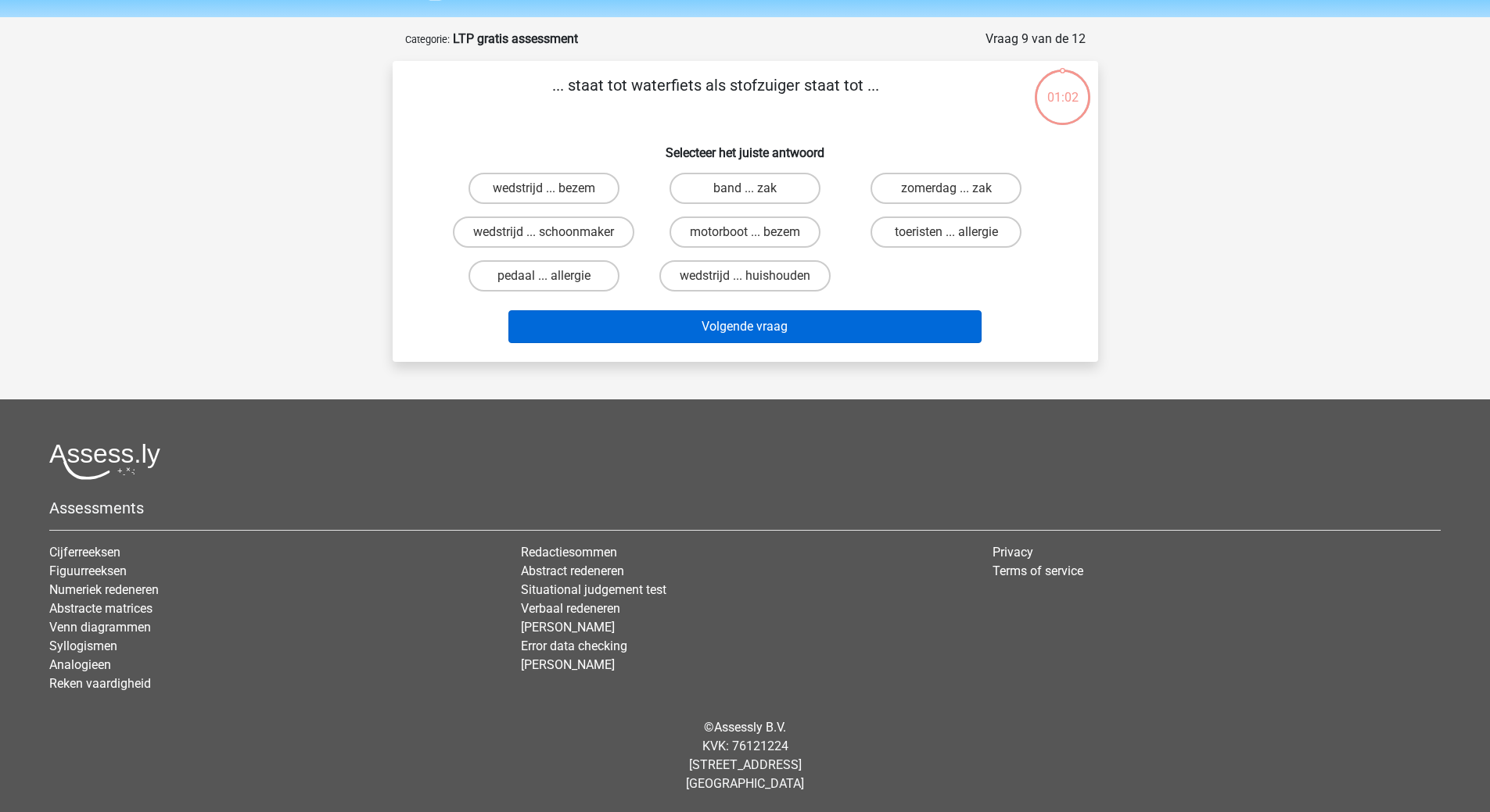
scroll to position [48, 0]
click at [764, 183] on label "band ... zak" at bounding box center [745, 187] width 151 height 31
click at [755, 188] on input "band ... zak" at bounding box center [749, 193] width 10 height 10
radio input "true"
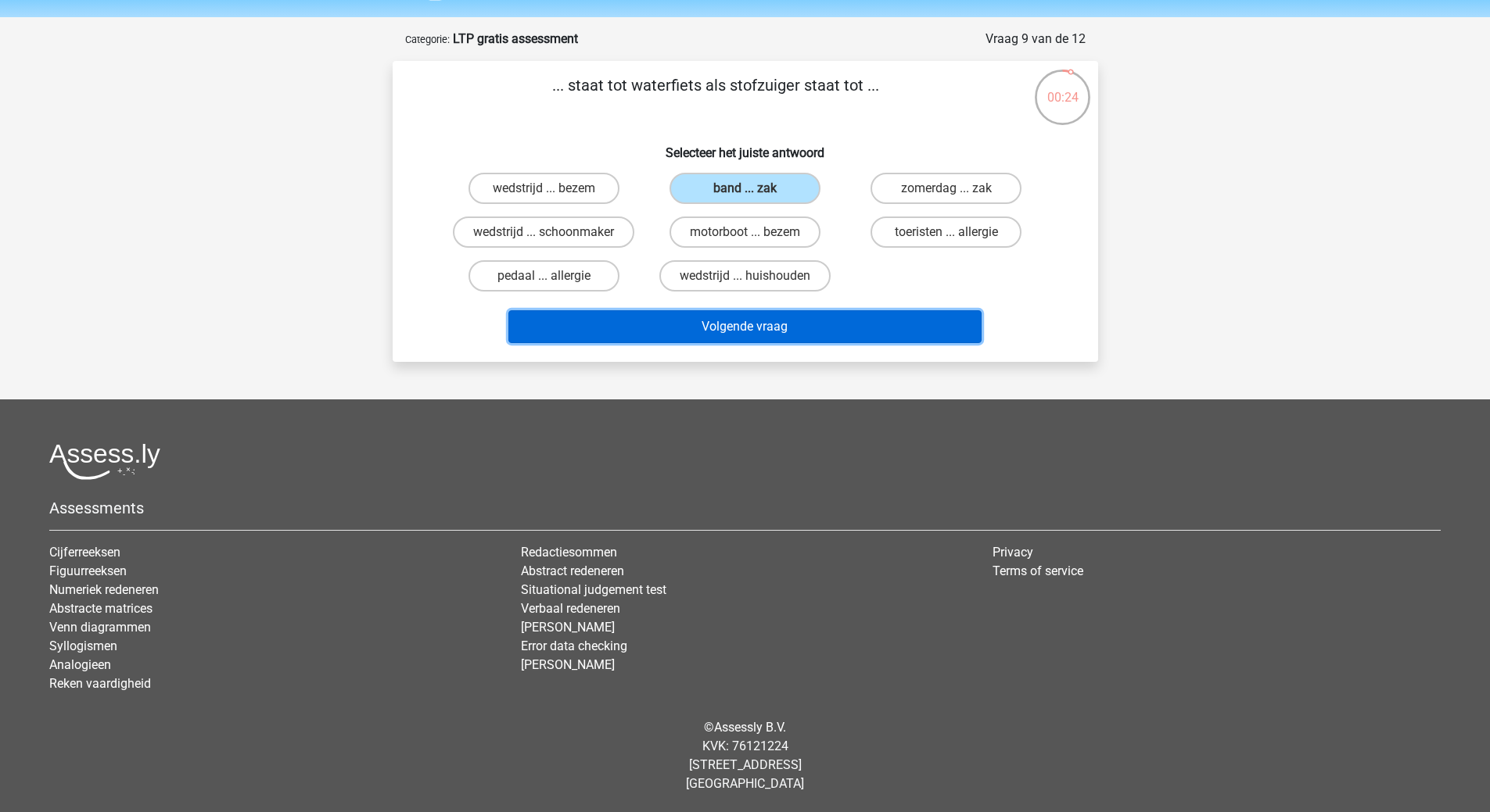
click at [755, 327] on button "Volgende vraag" at bounding box center [745, 326] width 473 height 33
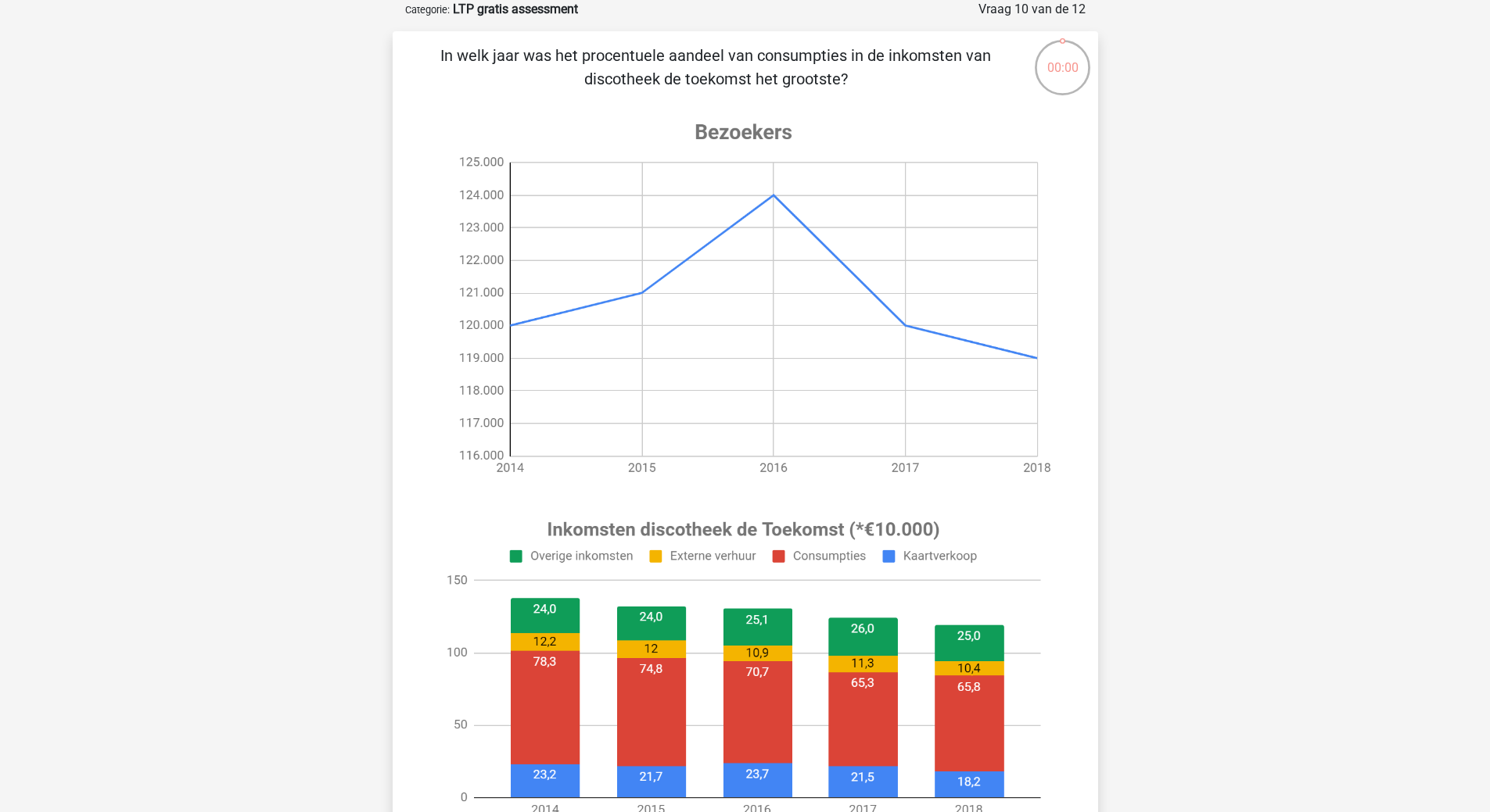
scroll to position [101, 0]
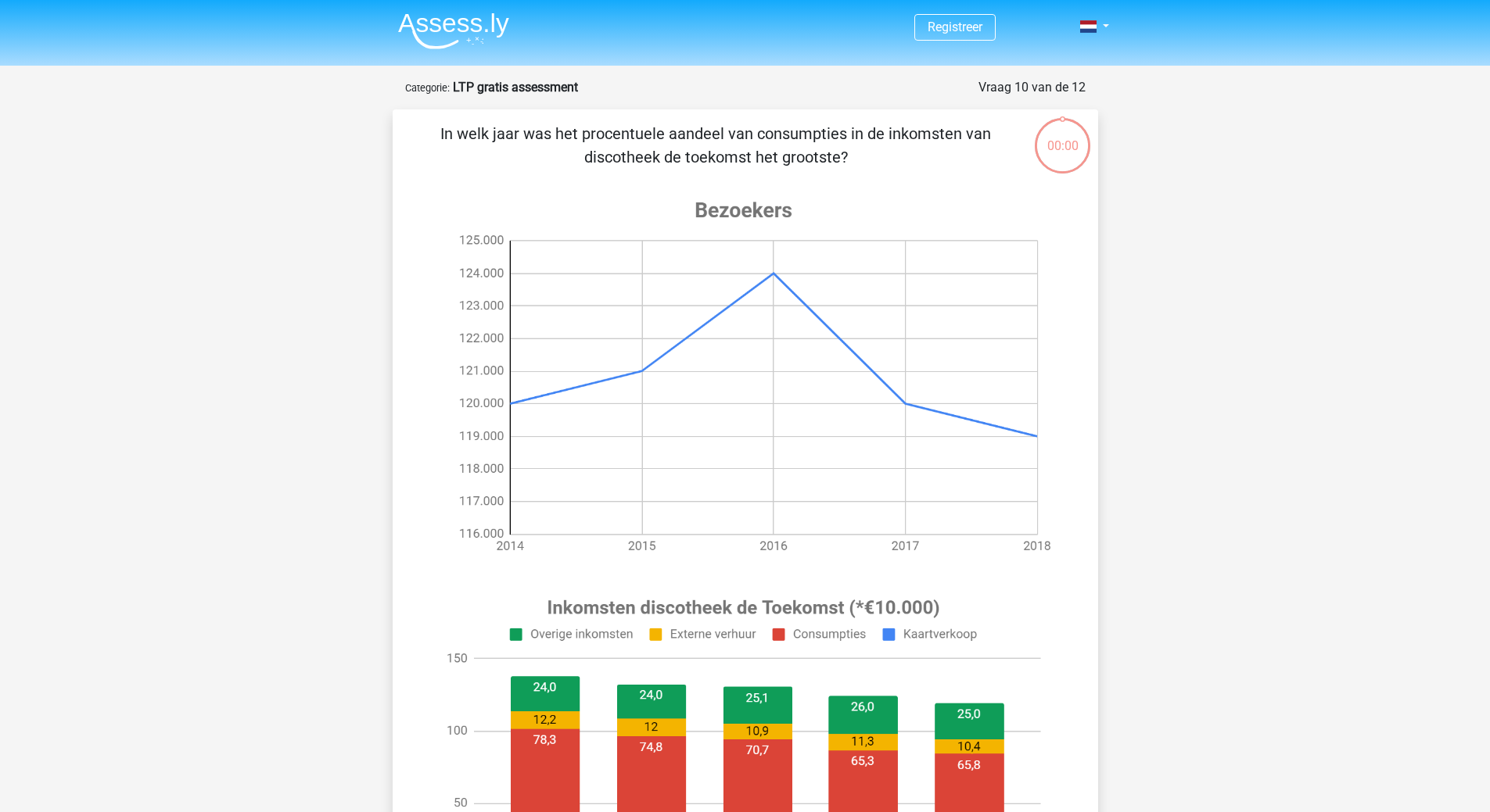
scroll to position [140, 0]
